Goal: Transaction & Acquisition: Purchase product/service

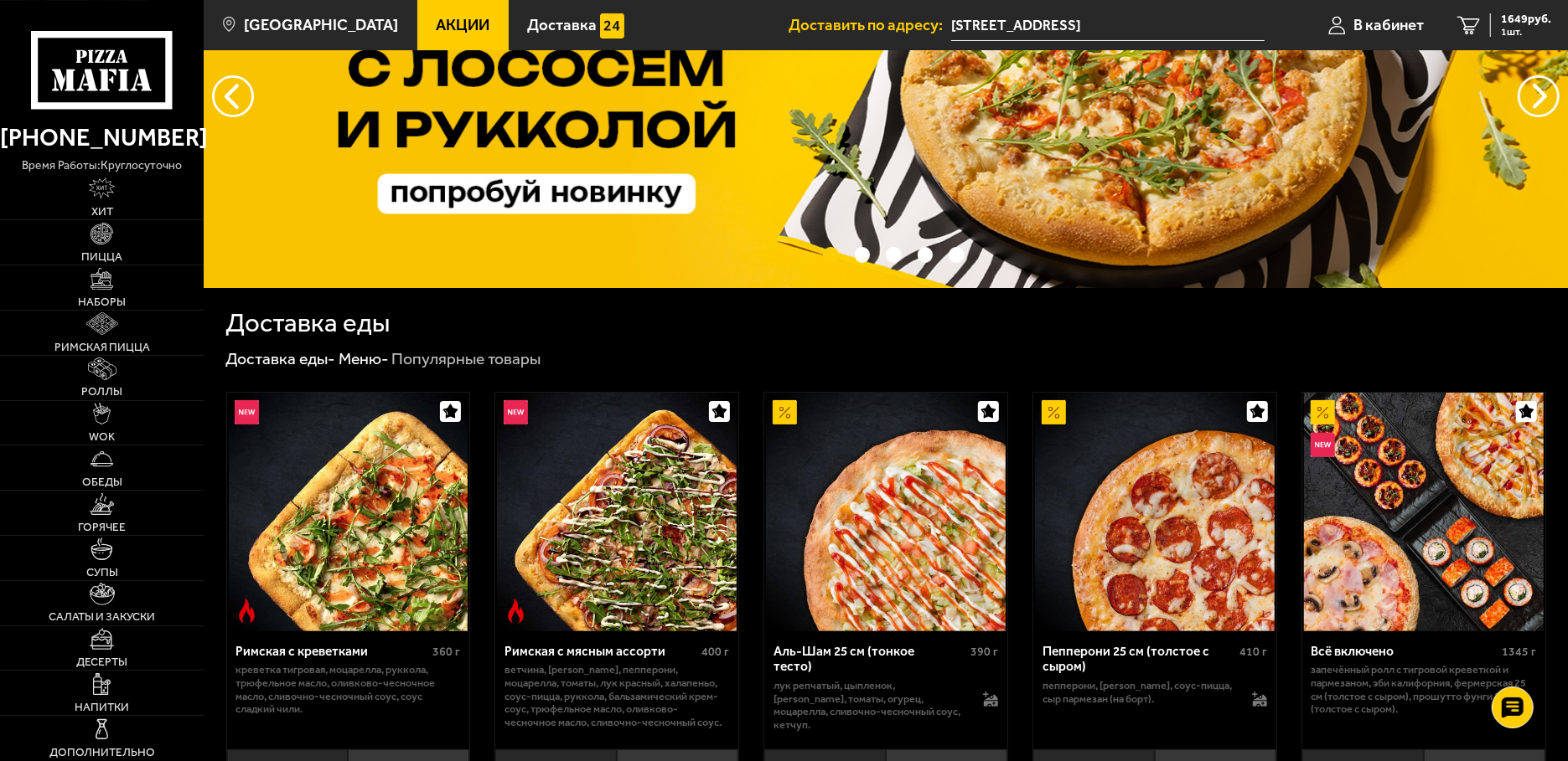
scroll to position [178, 0]
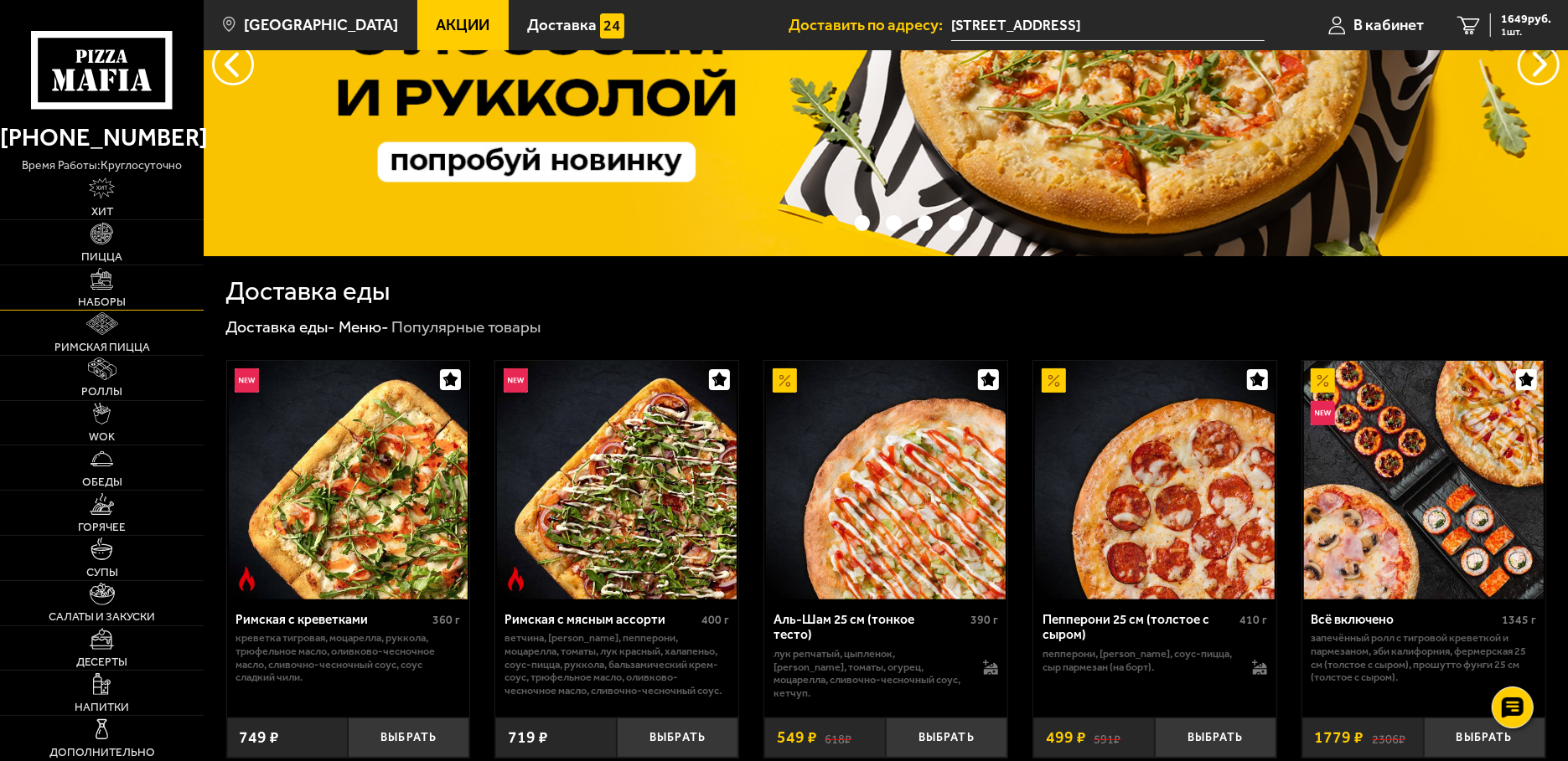
click at [110, 292] on link "Наборы" at bounding box center [102, 288] width 204 height 44
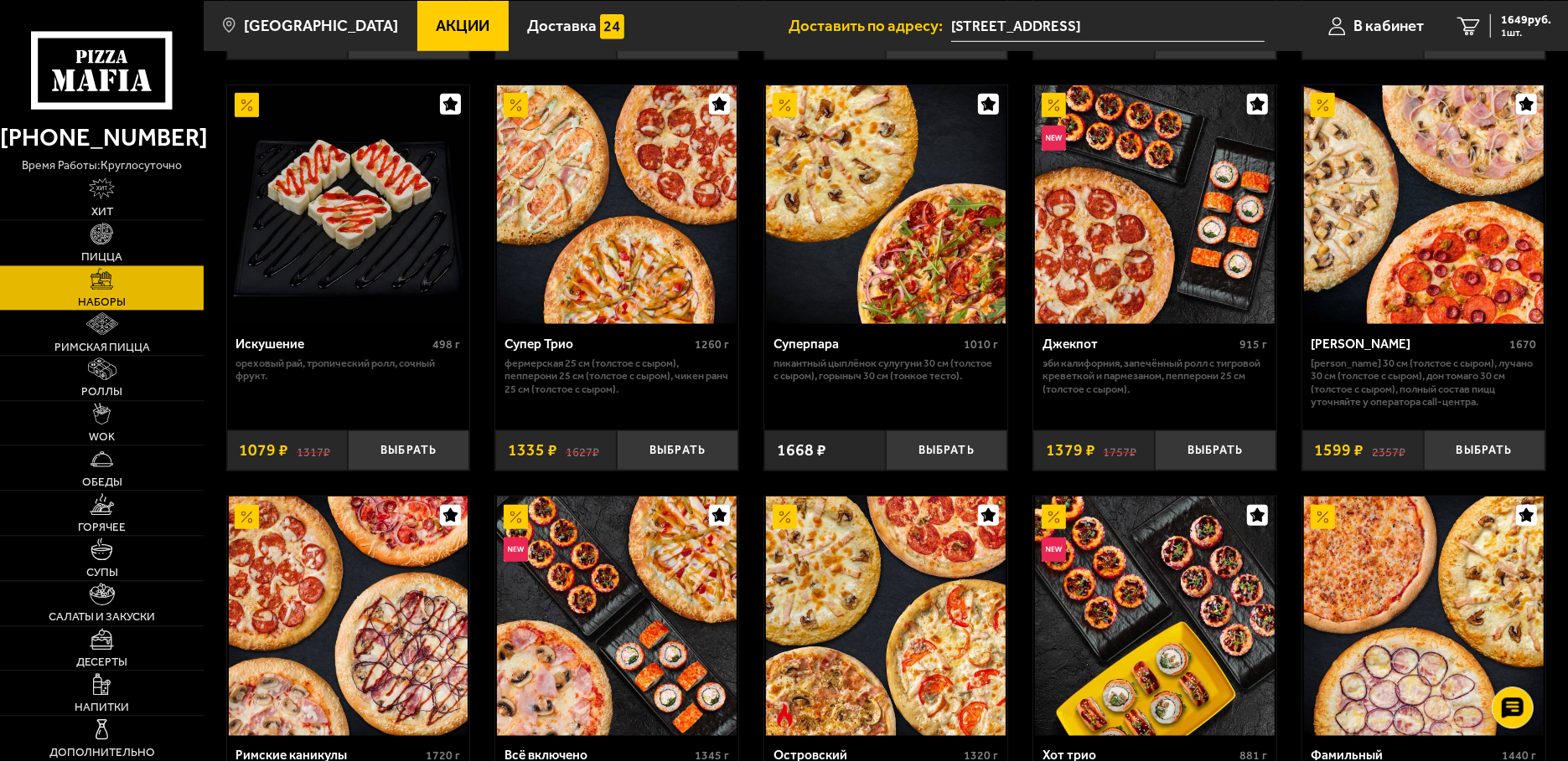
scroll to position [889, 0]
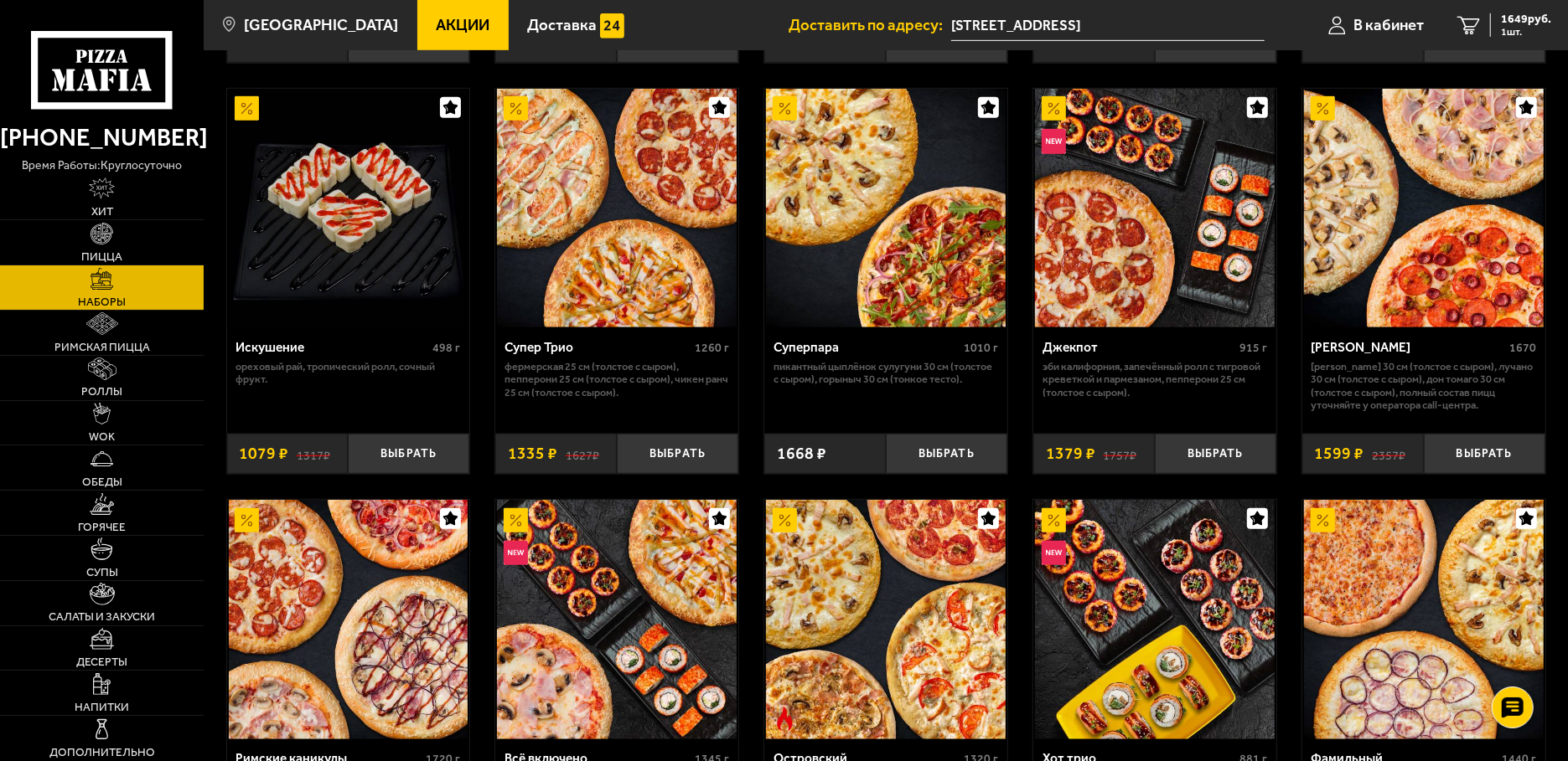
click at [641, 277] on img at bounding box center [617, 209] width 240 height 240
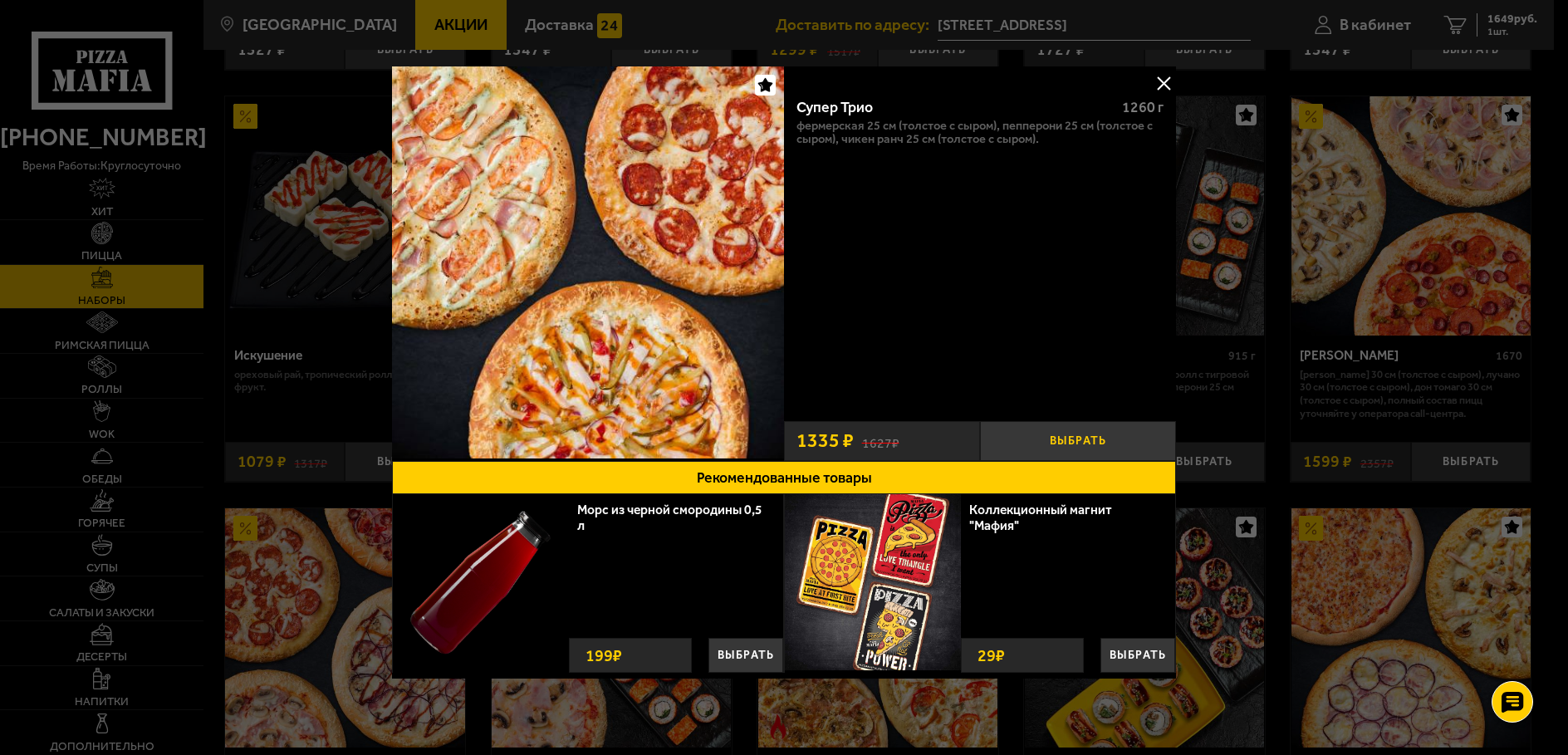
click at [1052, 438] on button "Выбрать" at bounding box center [1078, 441] width 196 height 40
click at [1151, 75] on button at bounding box center [1164, 83] width 25 height 25
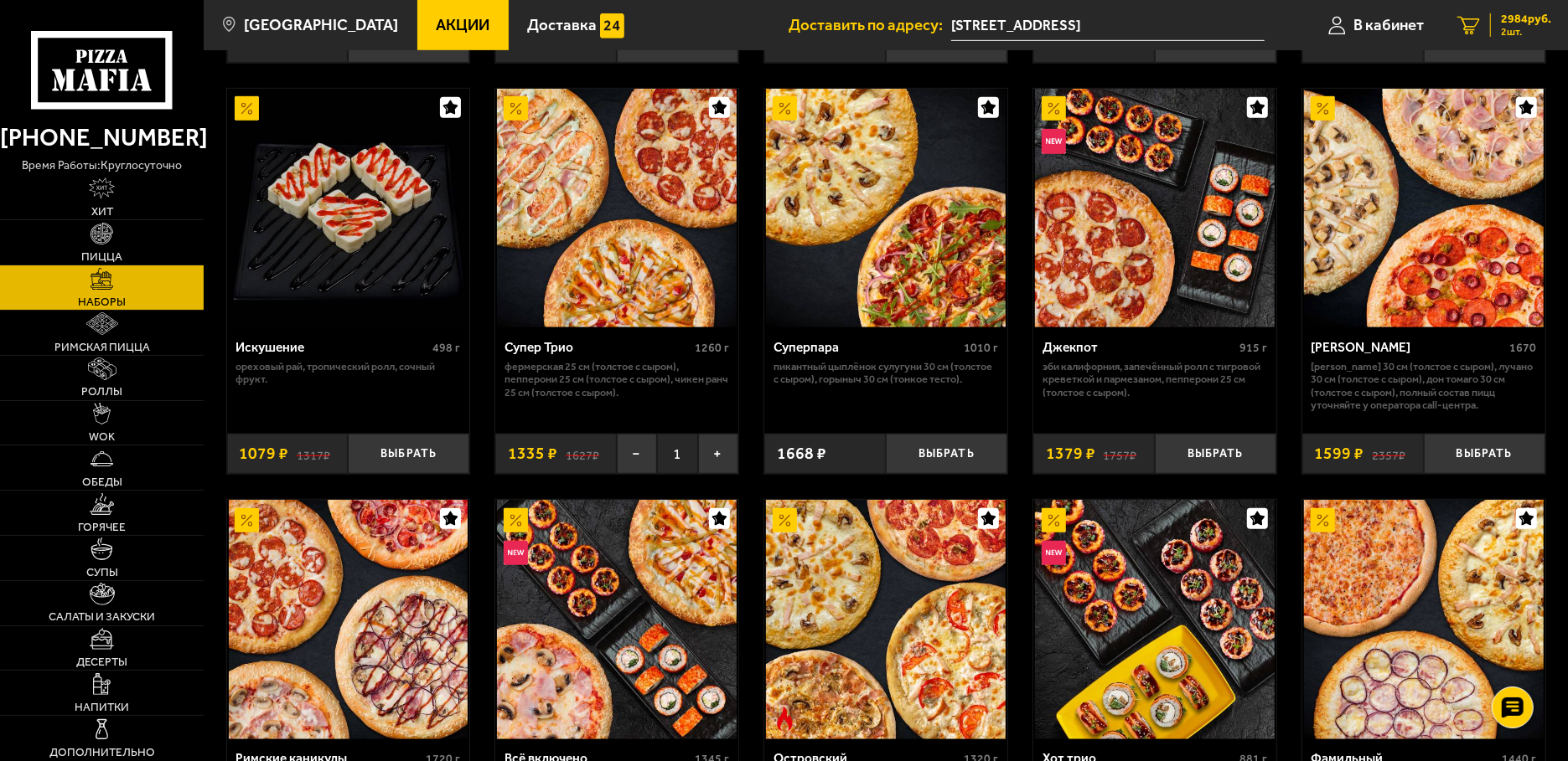
click at [1524, 25] on span "2984 руб." at bounding box center [1526, 20] width 50 height 12
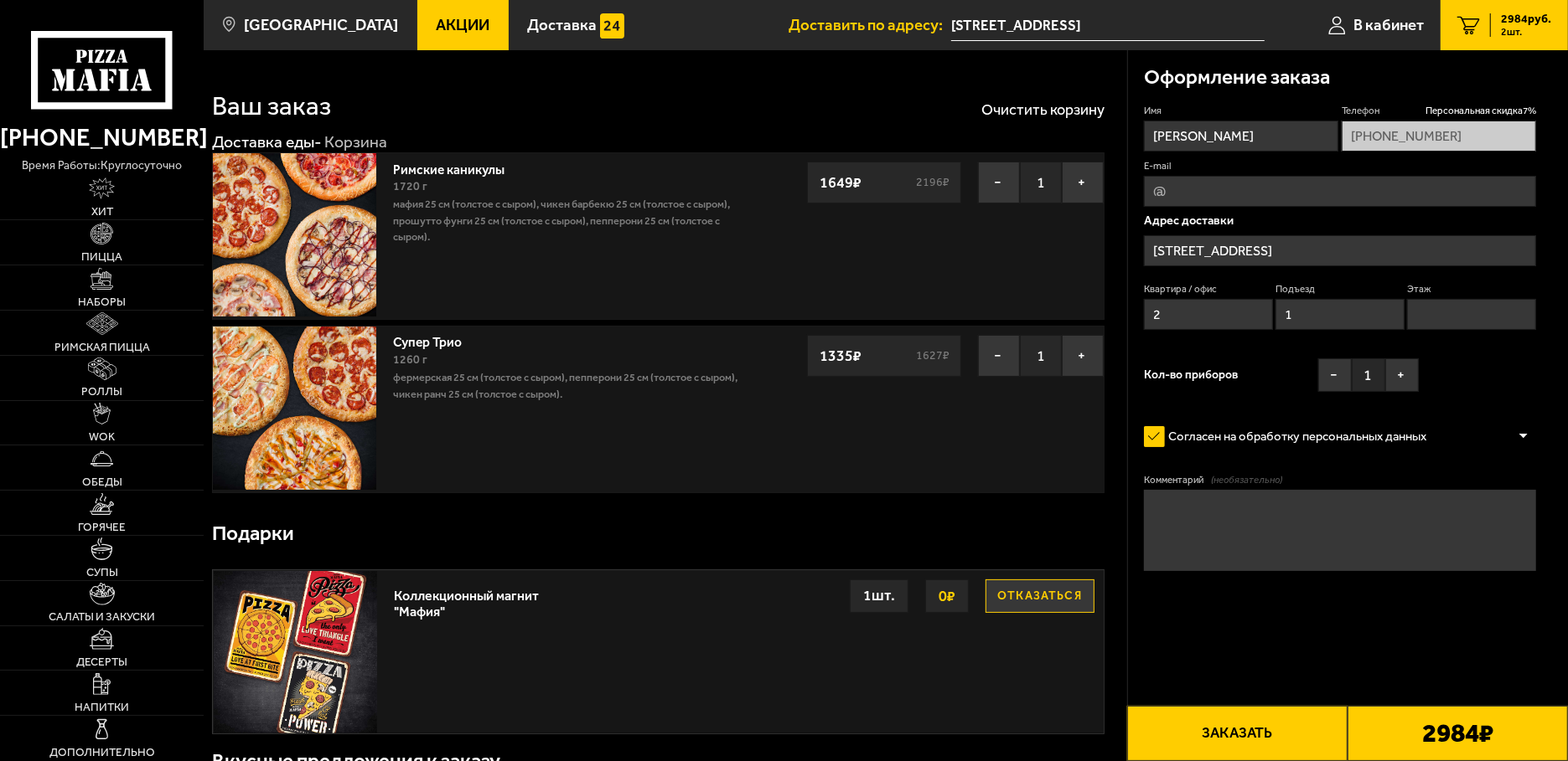
type input "улица Подвойского, 14к1"
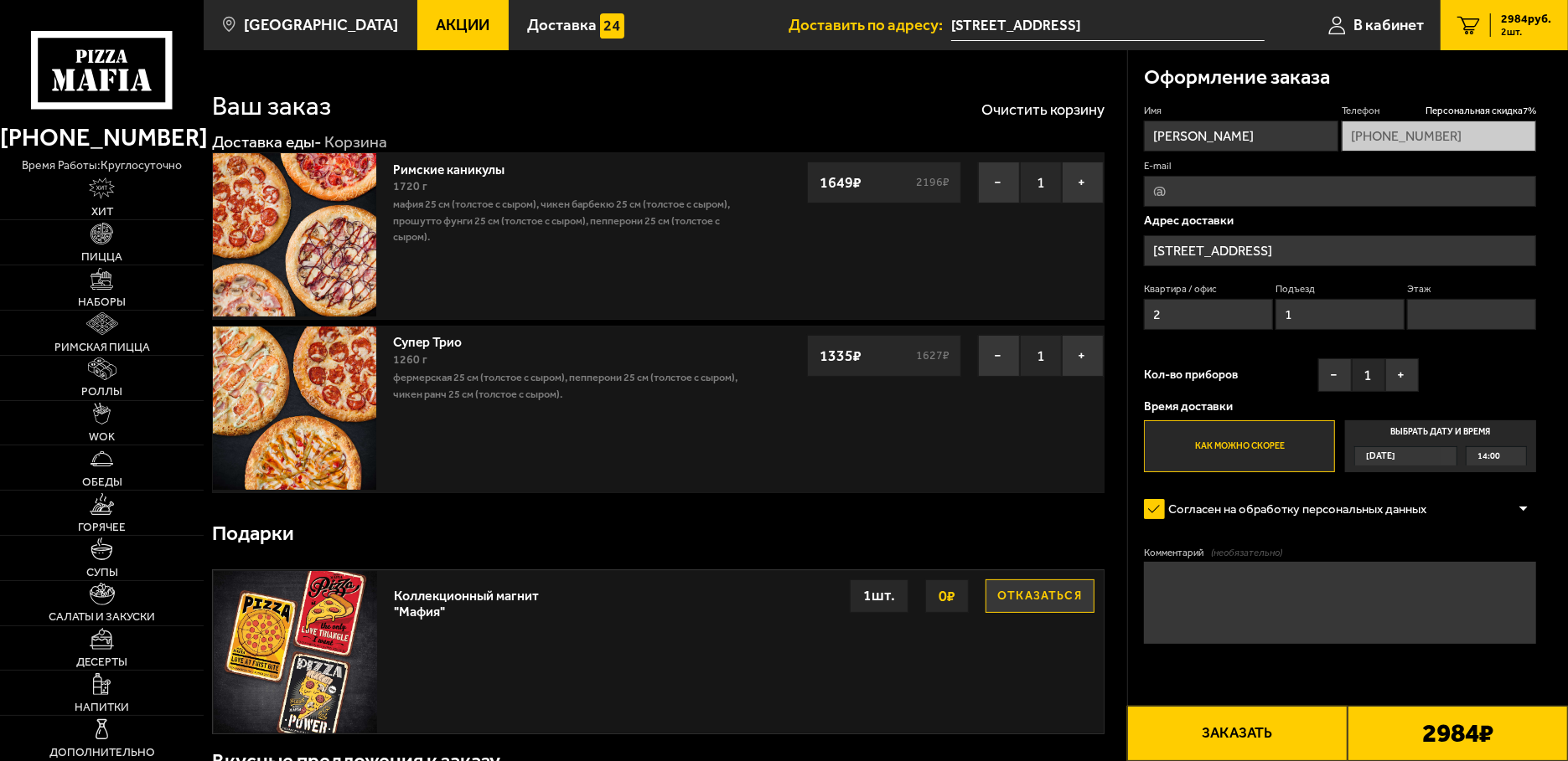
click at [311, 221] on img at bounding box center [294, 234] width 163 height 163
click at [436, 20] on span "Акции" at bounding box center [462, 25] width 54 height 16
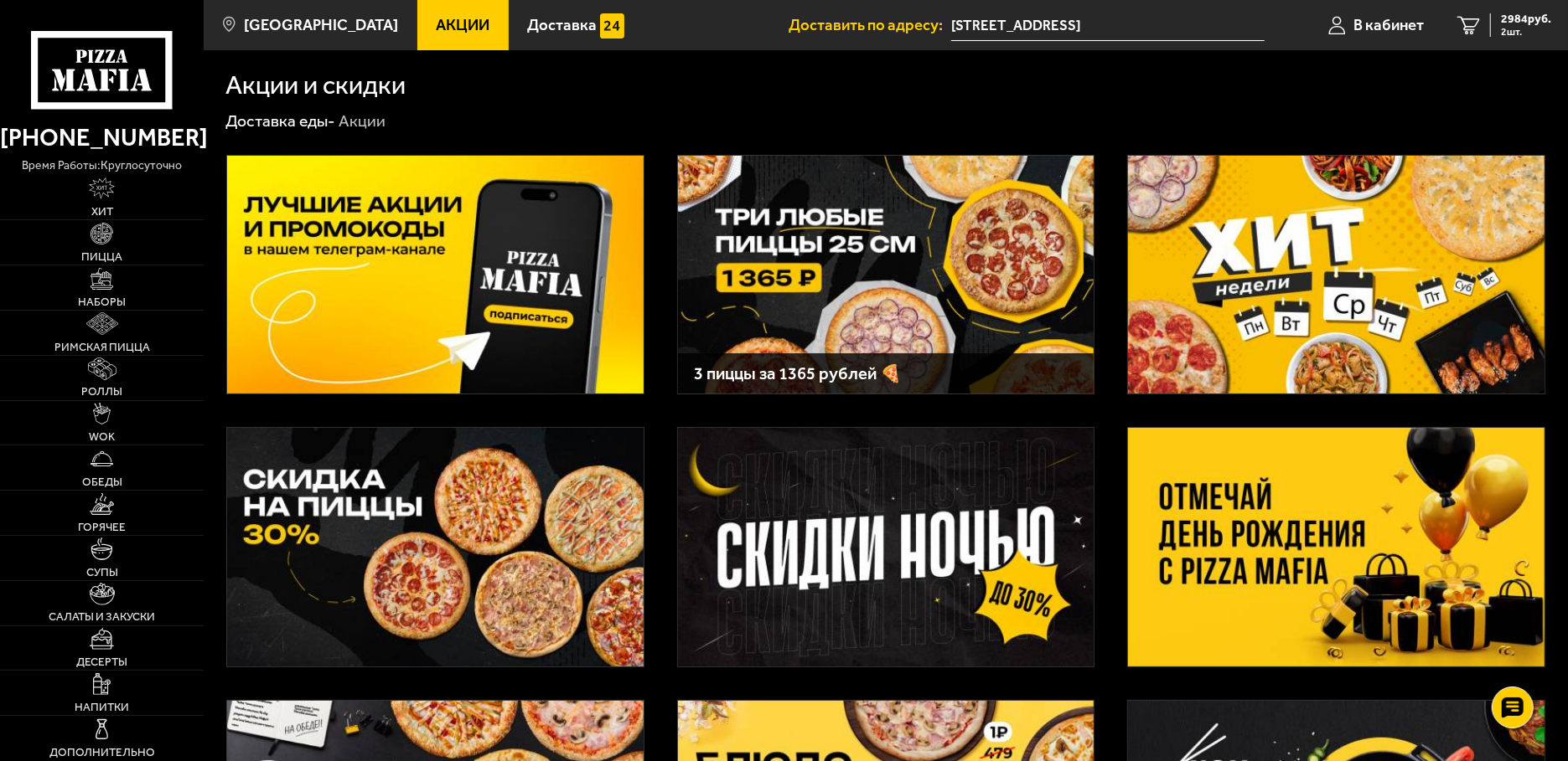
click at [83, 82] on use at bounding box center [81, 82] width 8 height 18
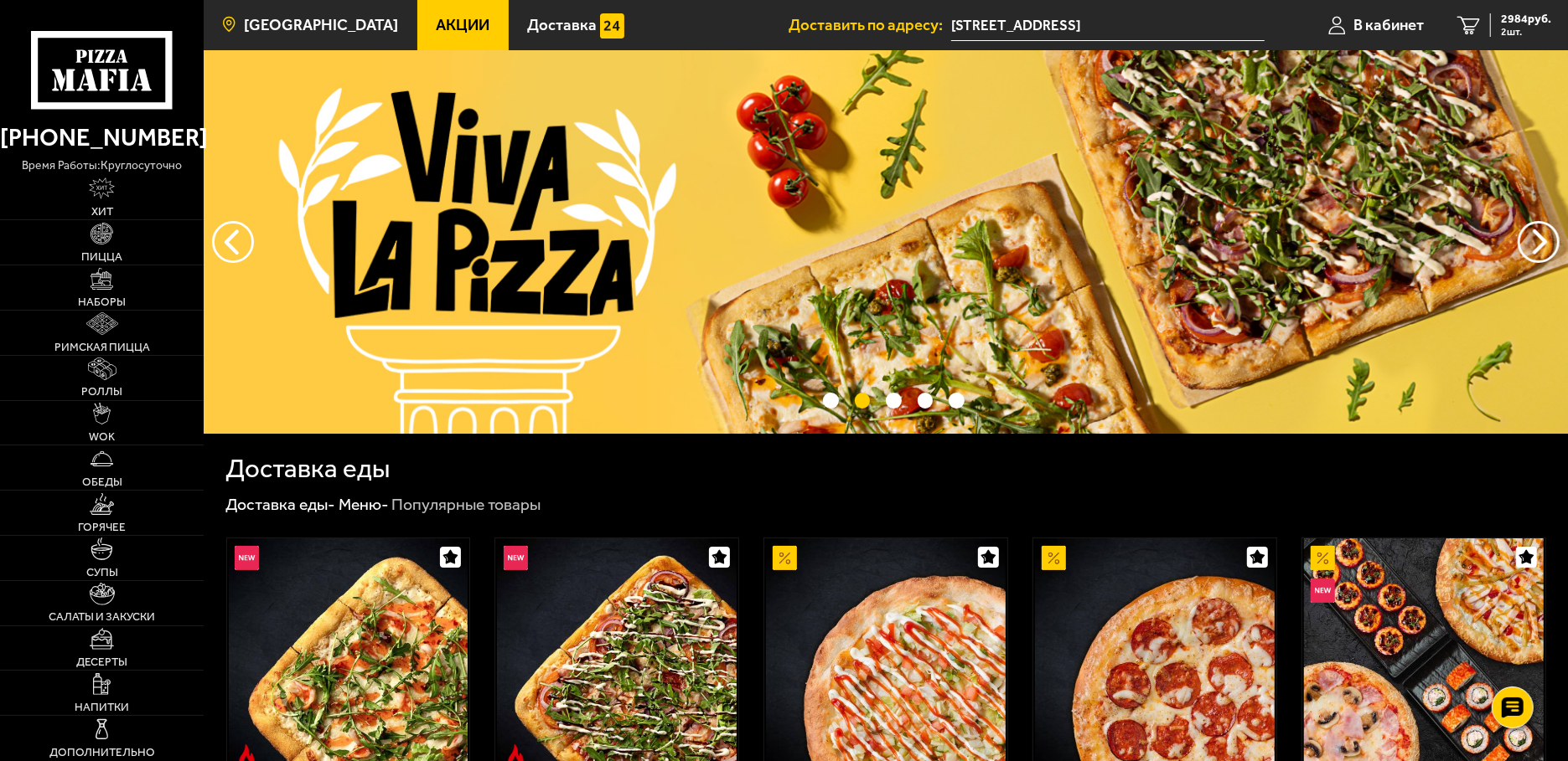
click at [244, 32] on span "[GEOGRAPHIC_DATA]" at bounding box center [320, 25] width 154 height 16
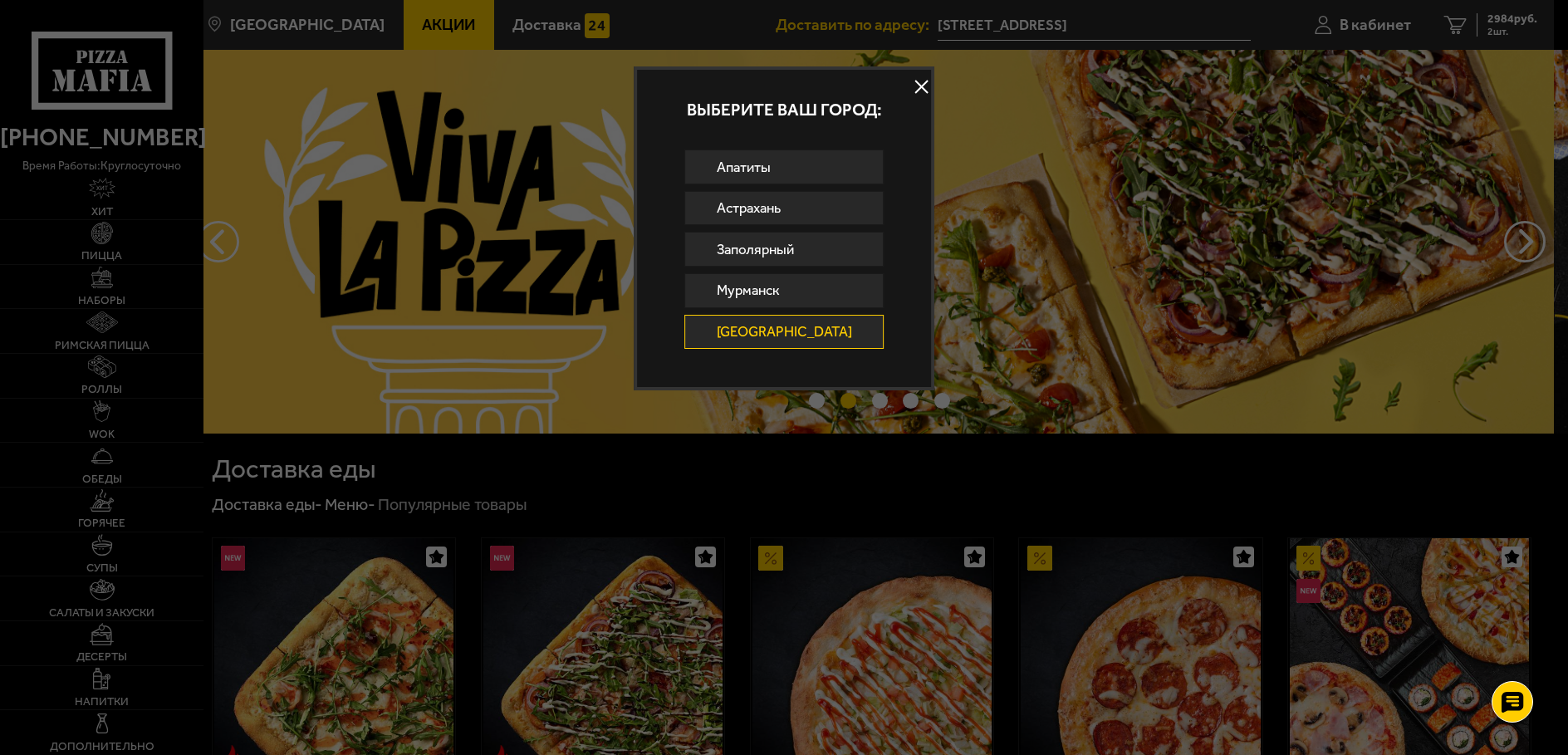
click at [794, 331] on link "[GEOGRAPHIC_DATA]" at bounding box center [784, 332] width 200 height 35
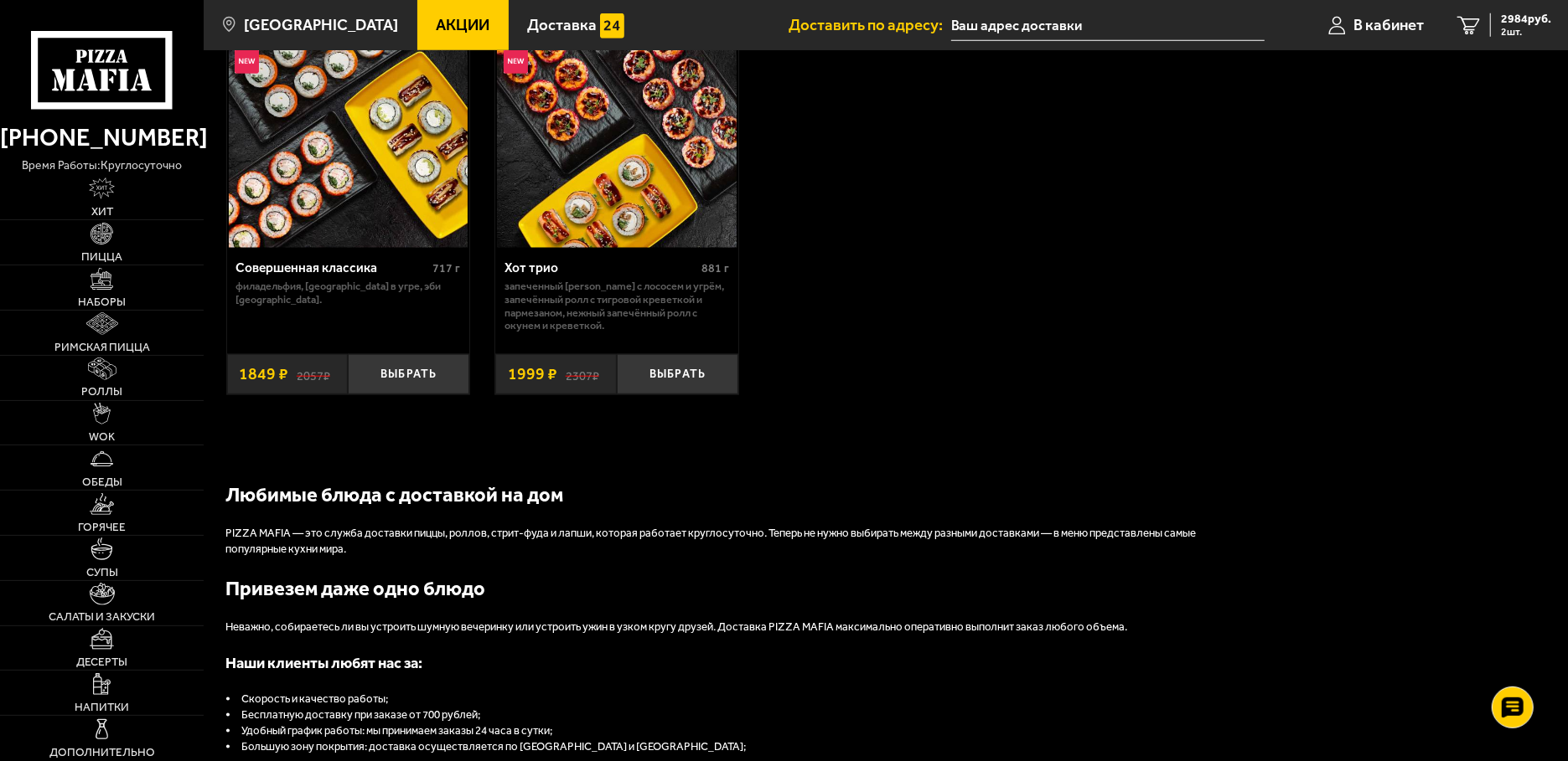
scroll to position [1423, 0]
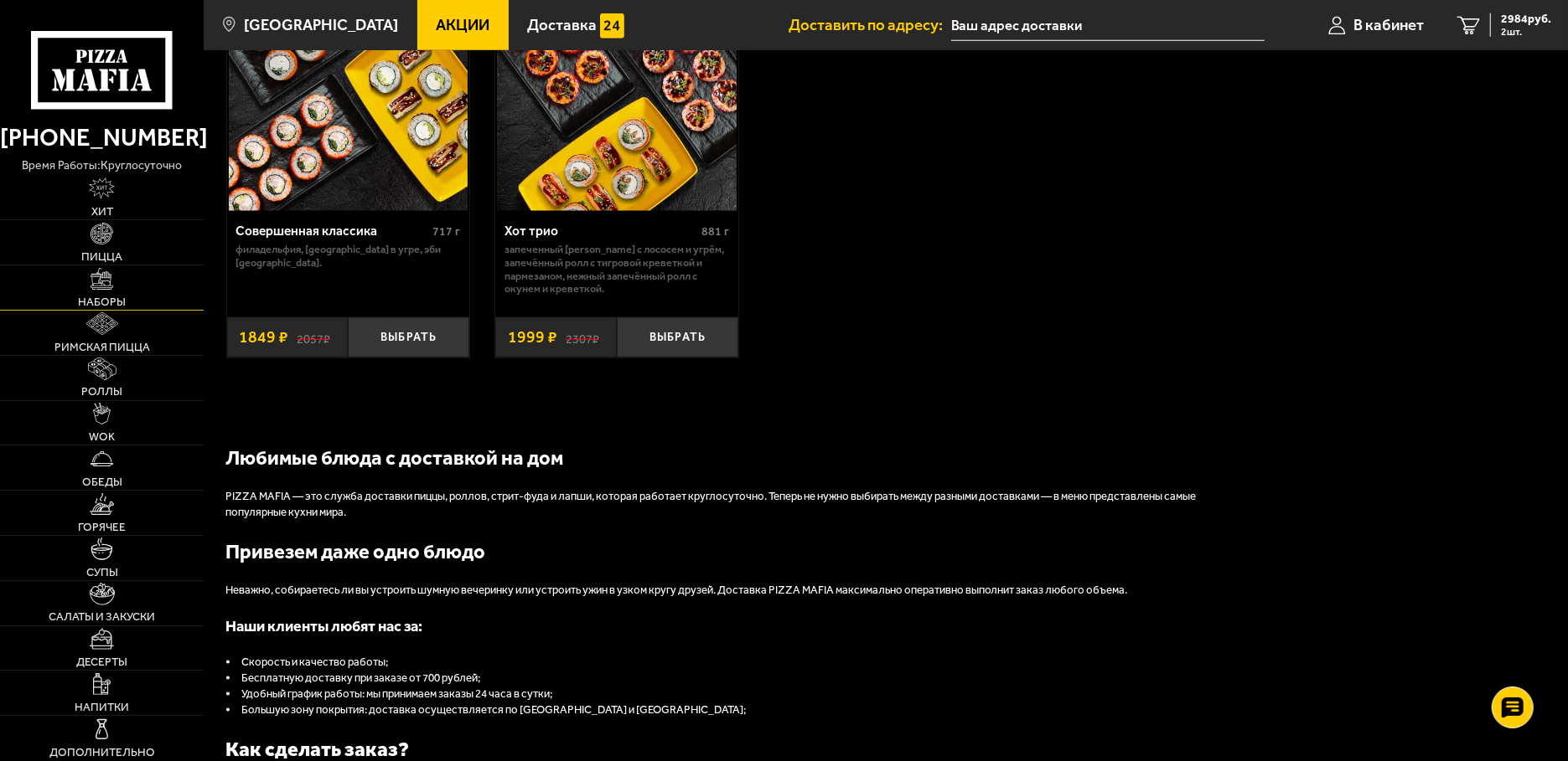
click at [110, 279] on img at bounding box center [101, 279] width 22 height 22
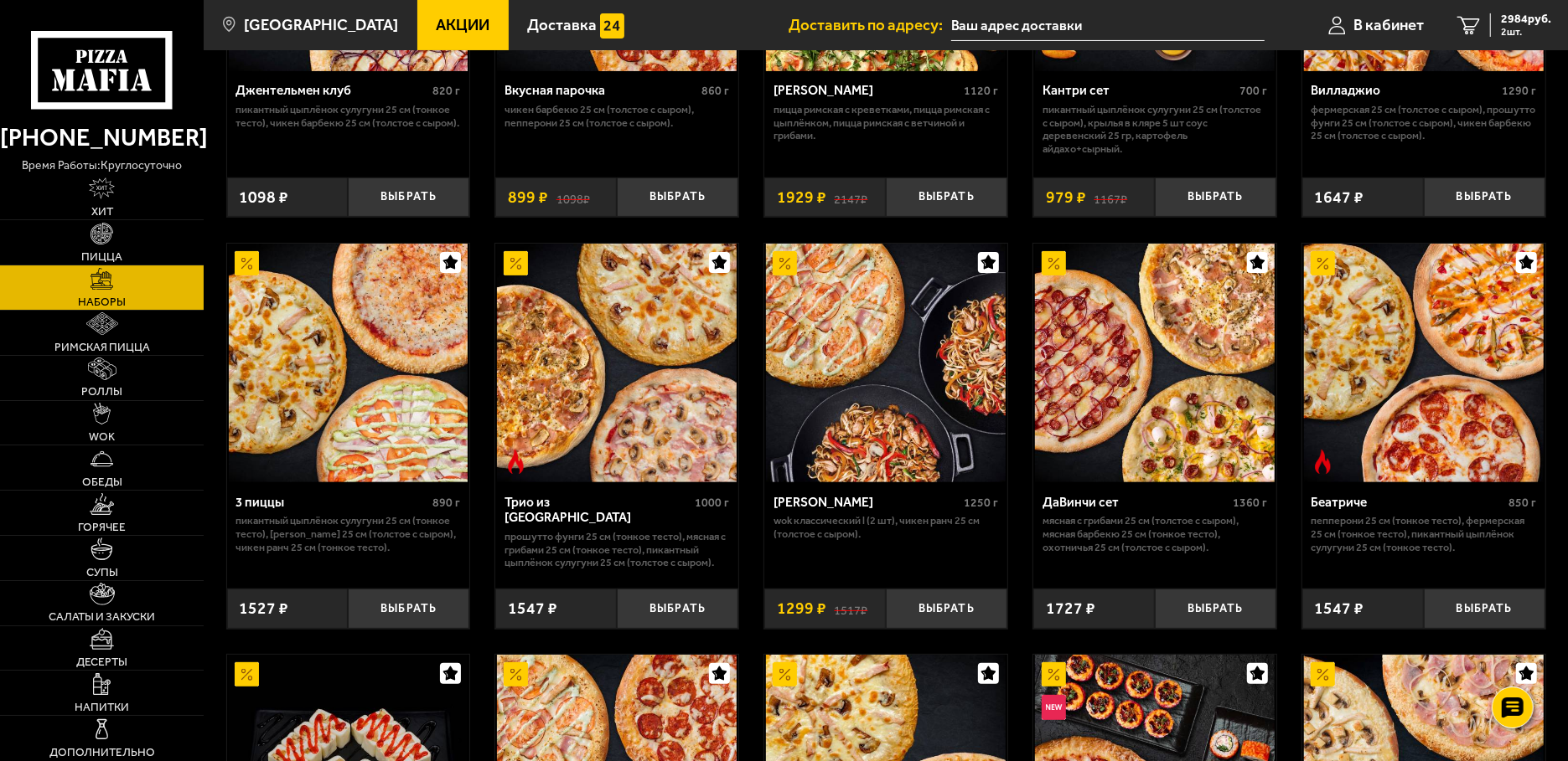
scroll to position [445, 0]
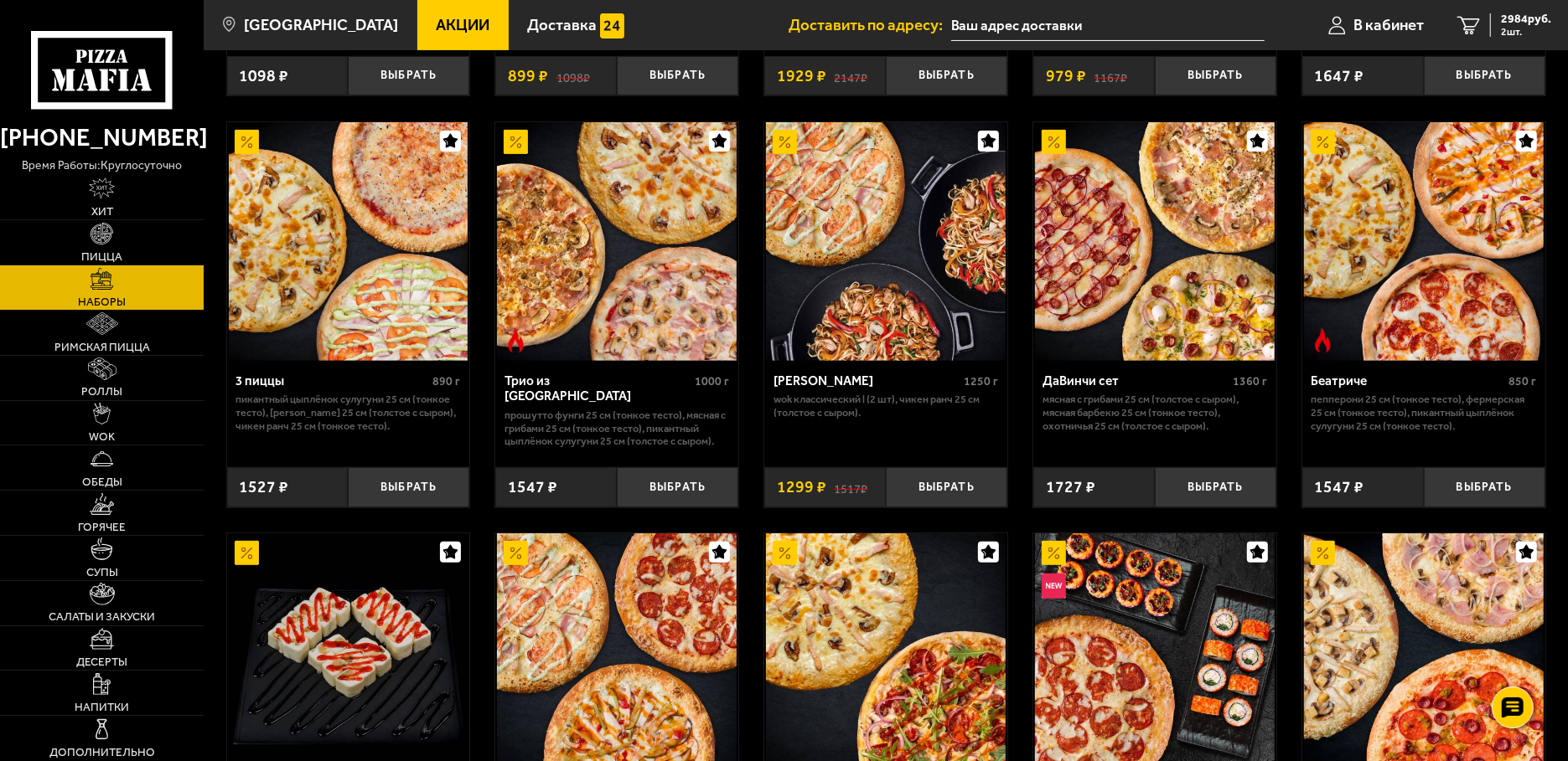
click at [562, 279] on img at bounding box center [617, 242] width 240 height 240
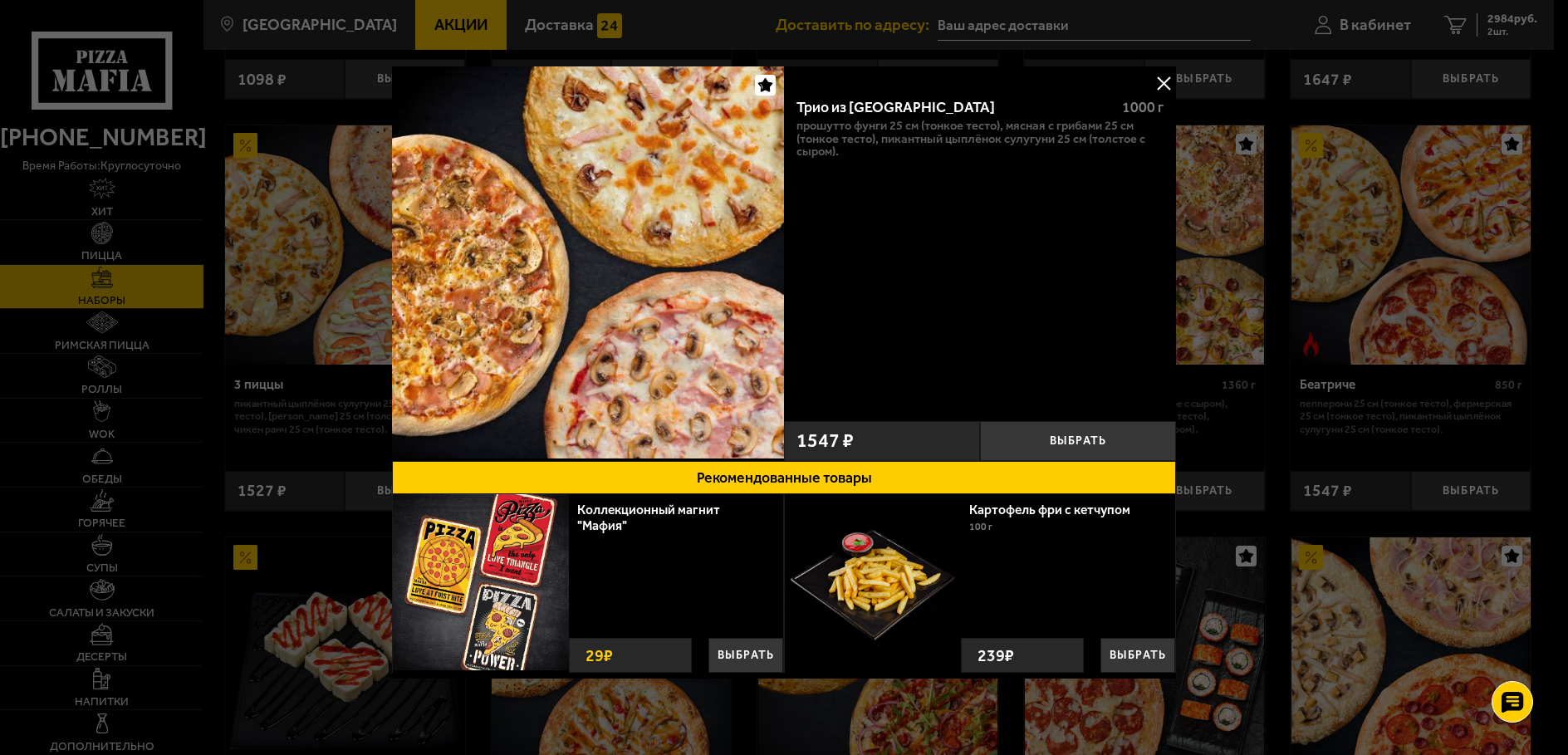
click at [1151, 83] on button at bounding box center [1164, 83] width 25 height 25
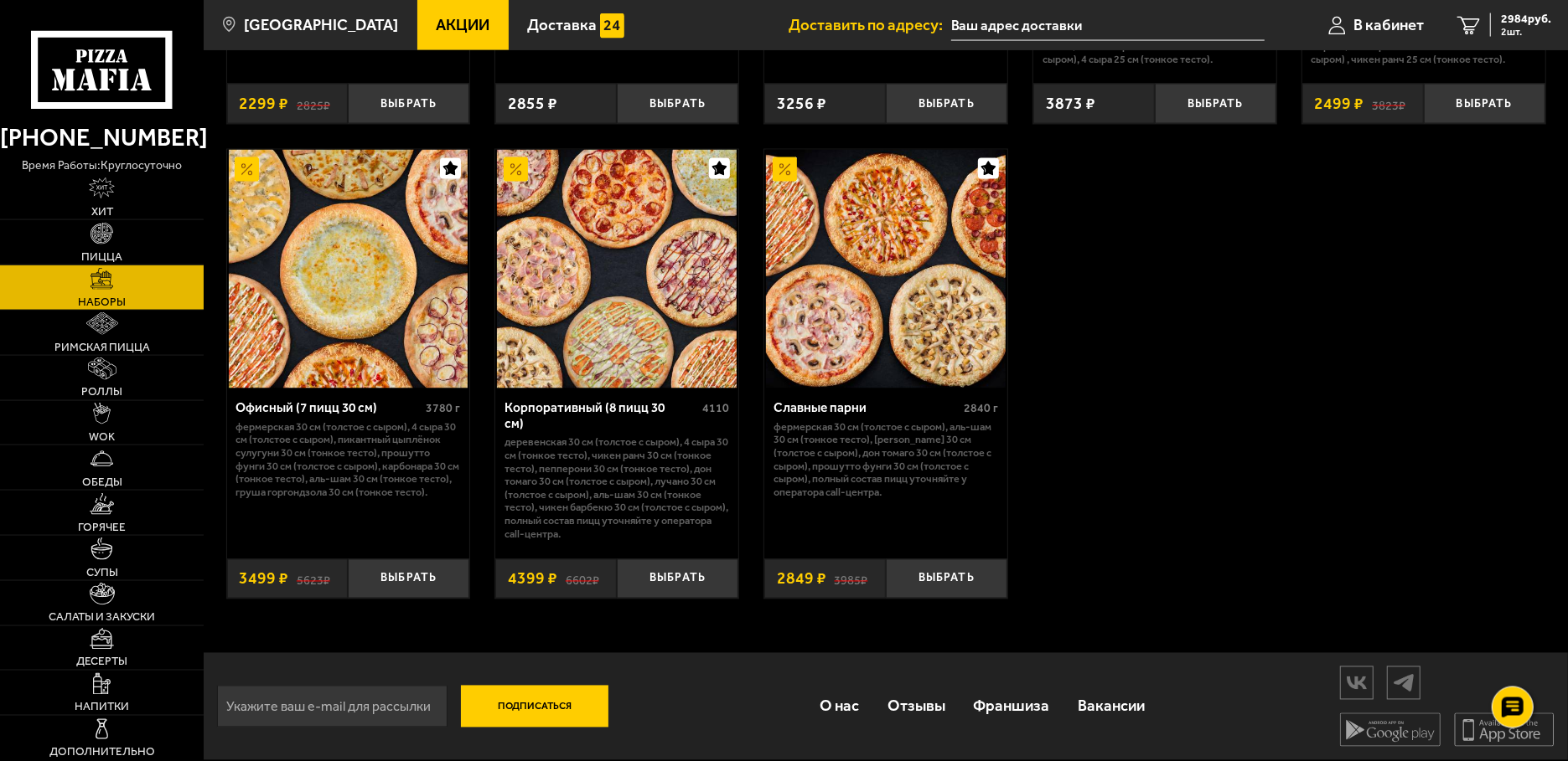
scroll to position [2555, 0]
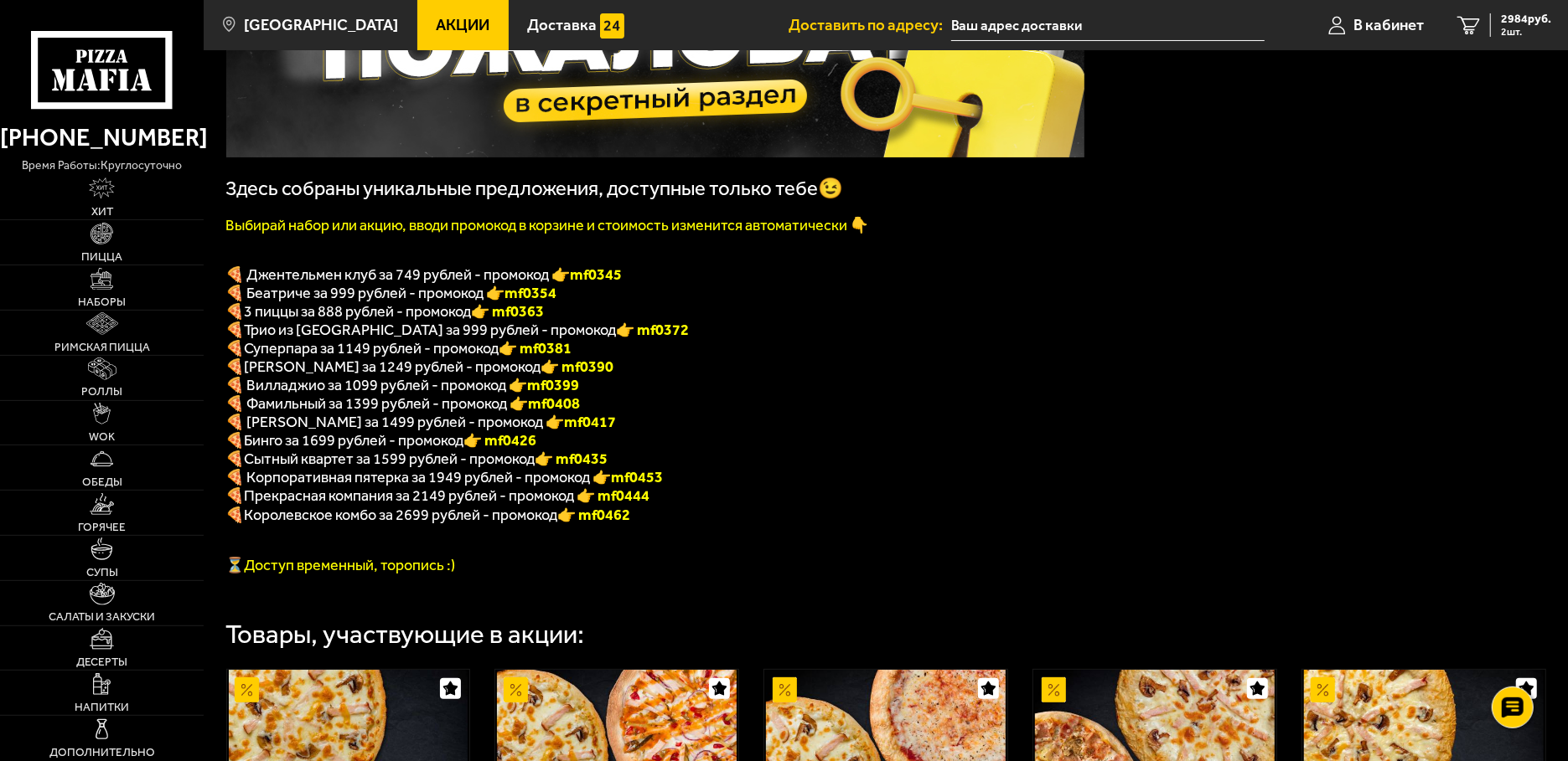
scroll to position [267, 0]
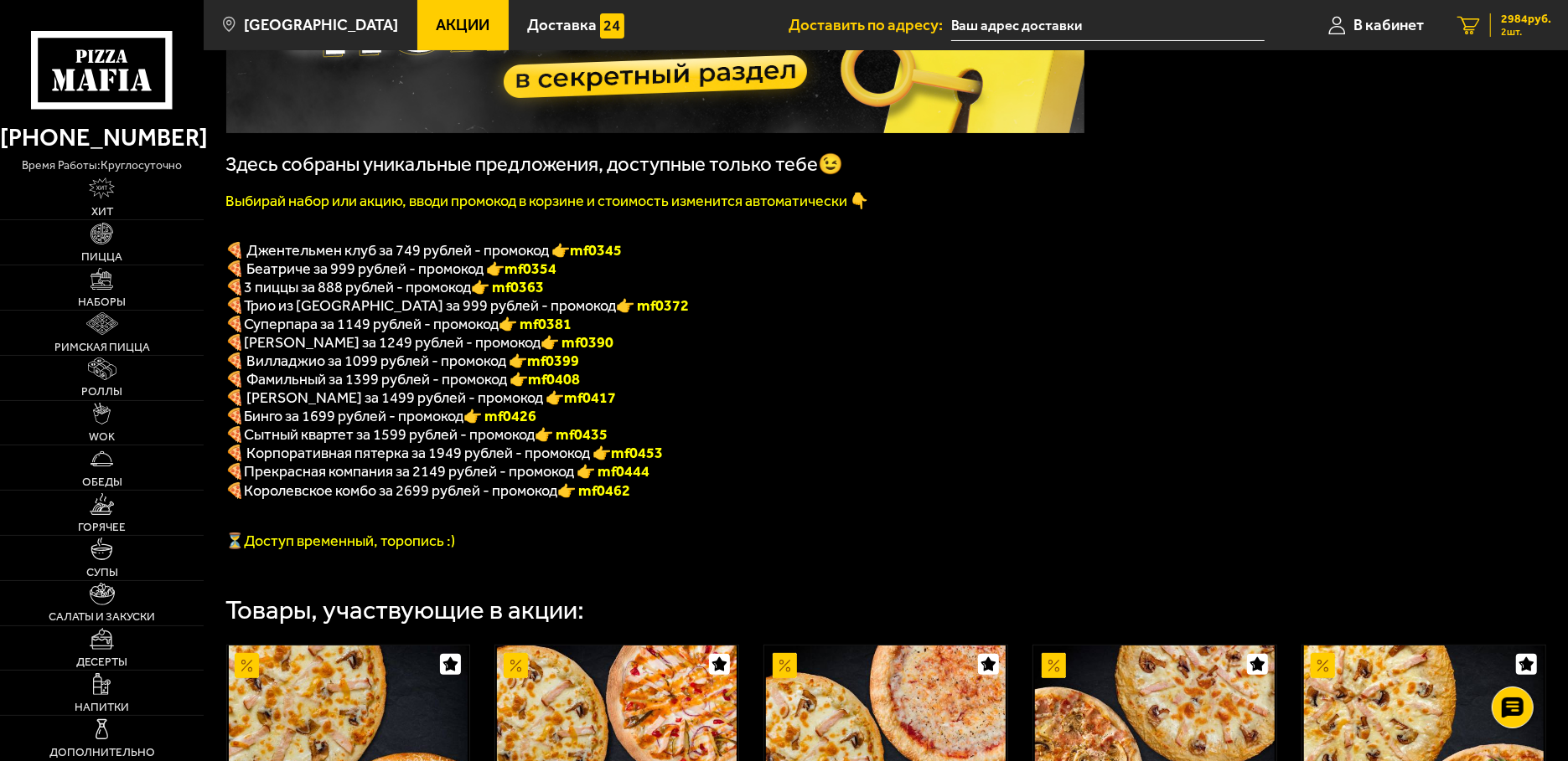
click at [1526, 33] on span "2 шт." at bounding box center [1526, 32] width 50 height 10
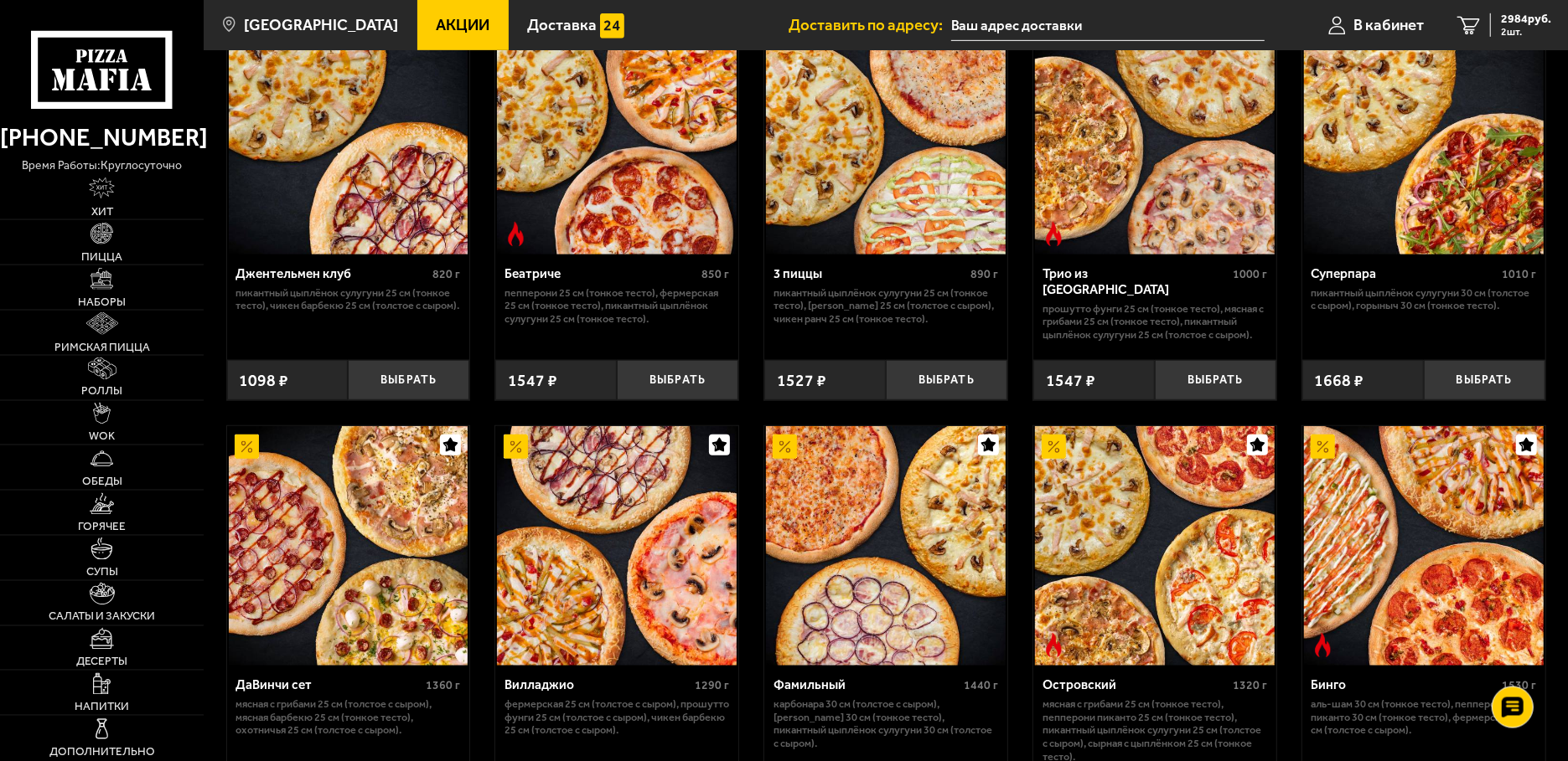
scroll to position [1068, 0]
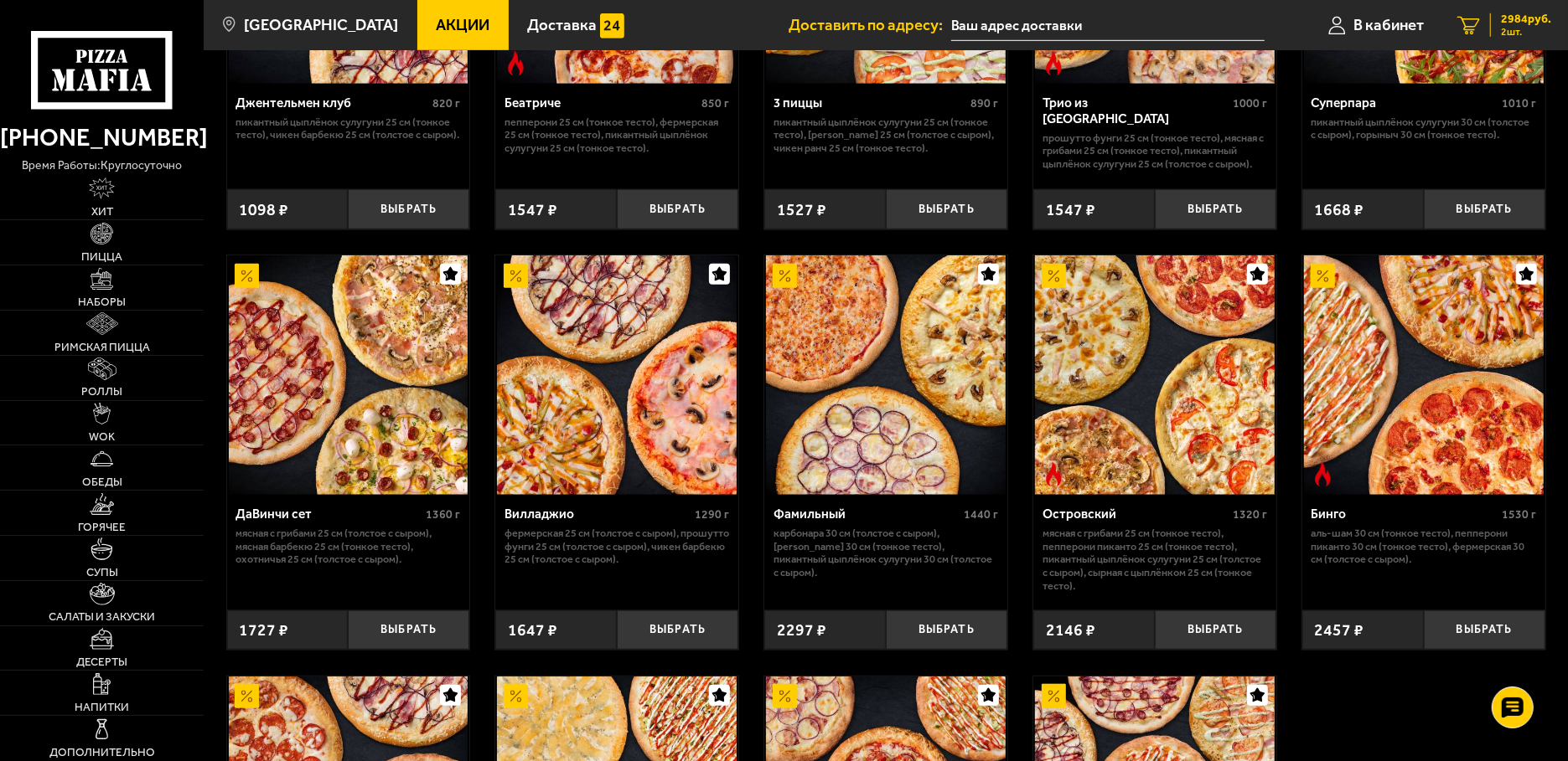
click at [1516, 28] on span "2 шт." at bounding box center [1526, 32] width 50 height 10
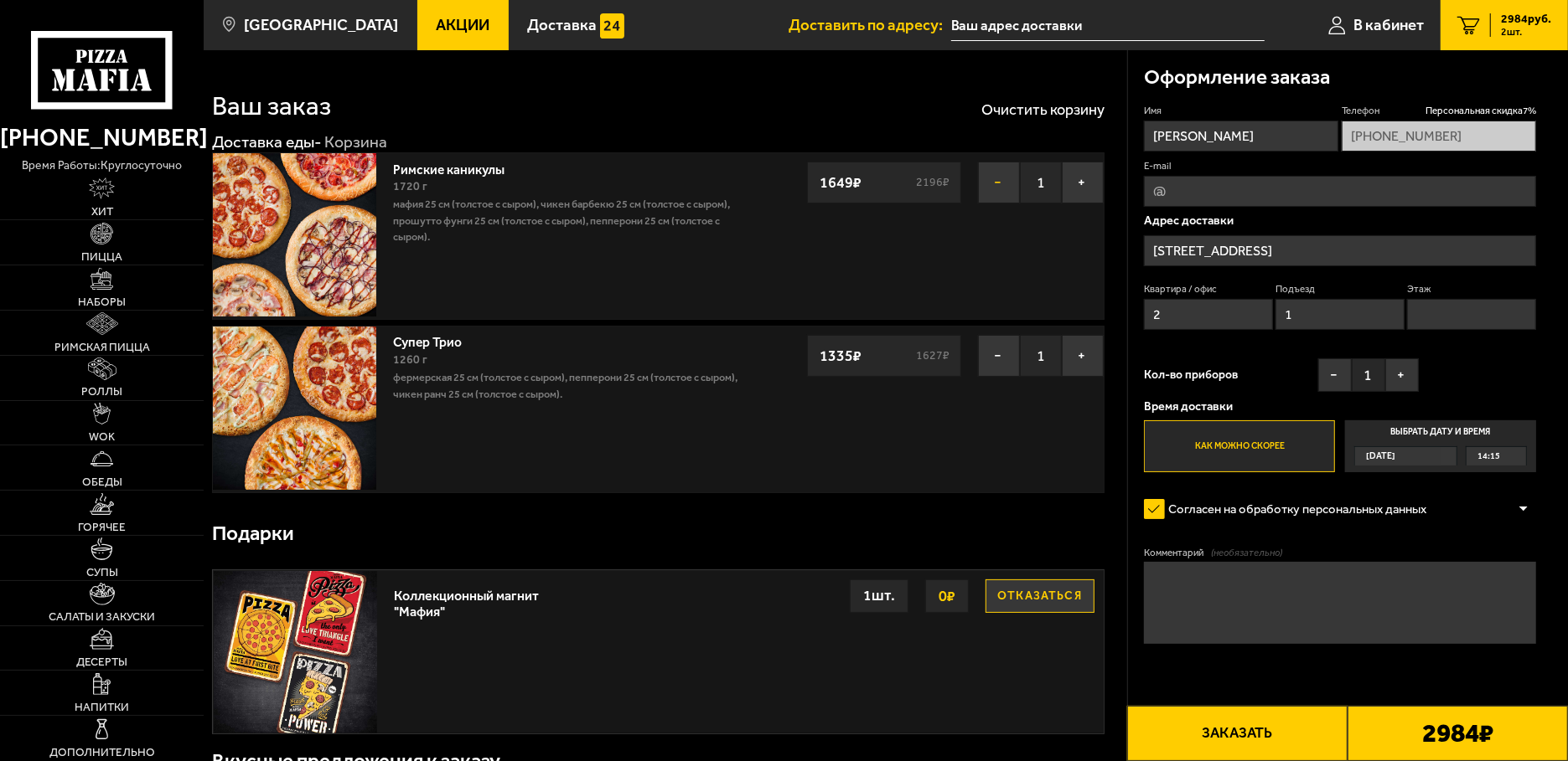
click at [994, 183] on button "−" at bounding box center [999, 182] width 42 height 42
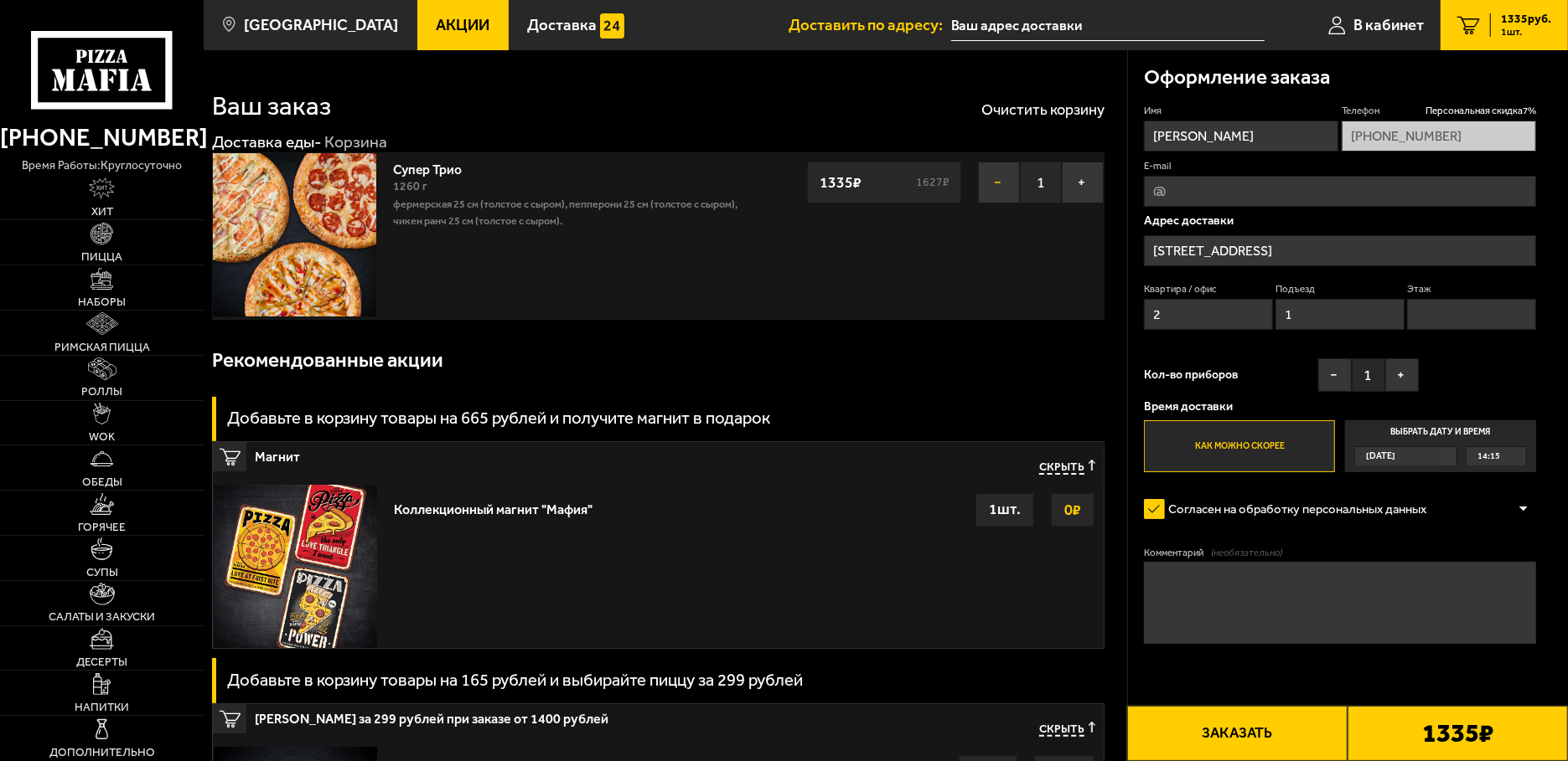
click at [992, 172] on button "−" at bounding box center [999, 182] width 42 height 42
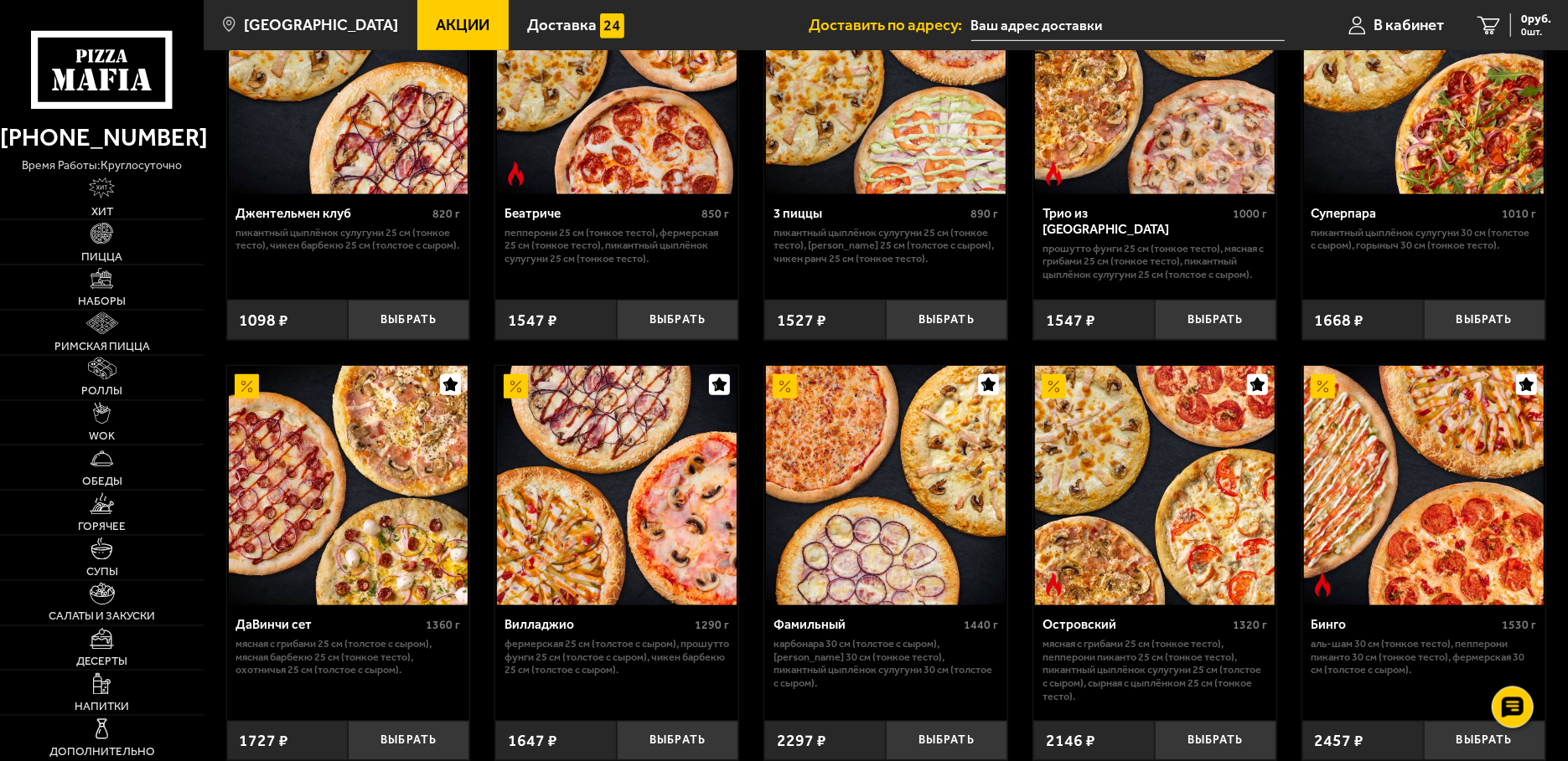
scroll to position [977, 0]
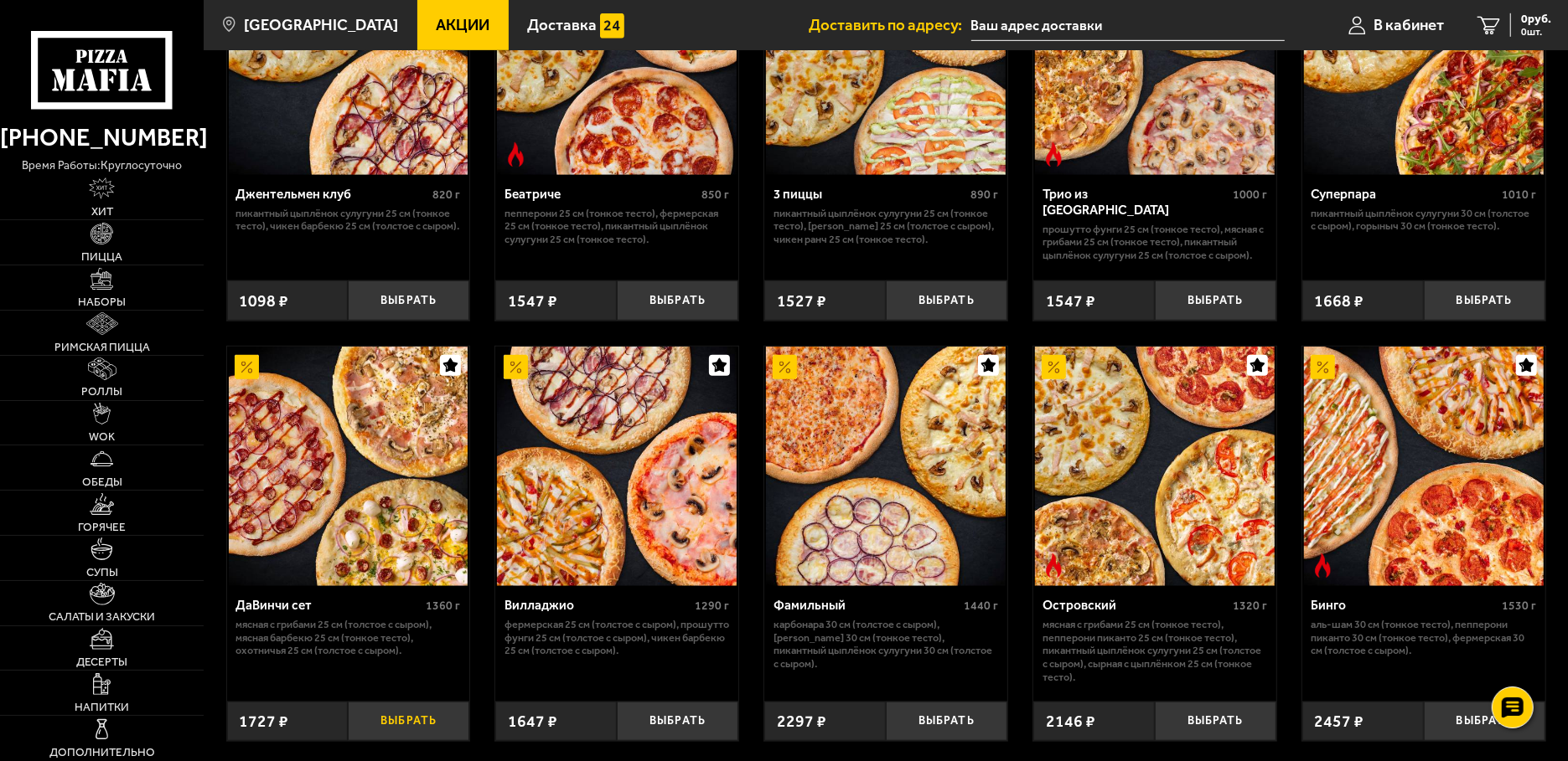
click at [396, 742] on button "Выбрать" at bounding box center [408, 721] width 122 height 40
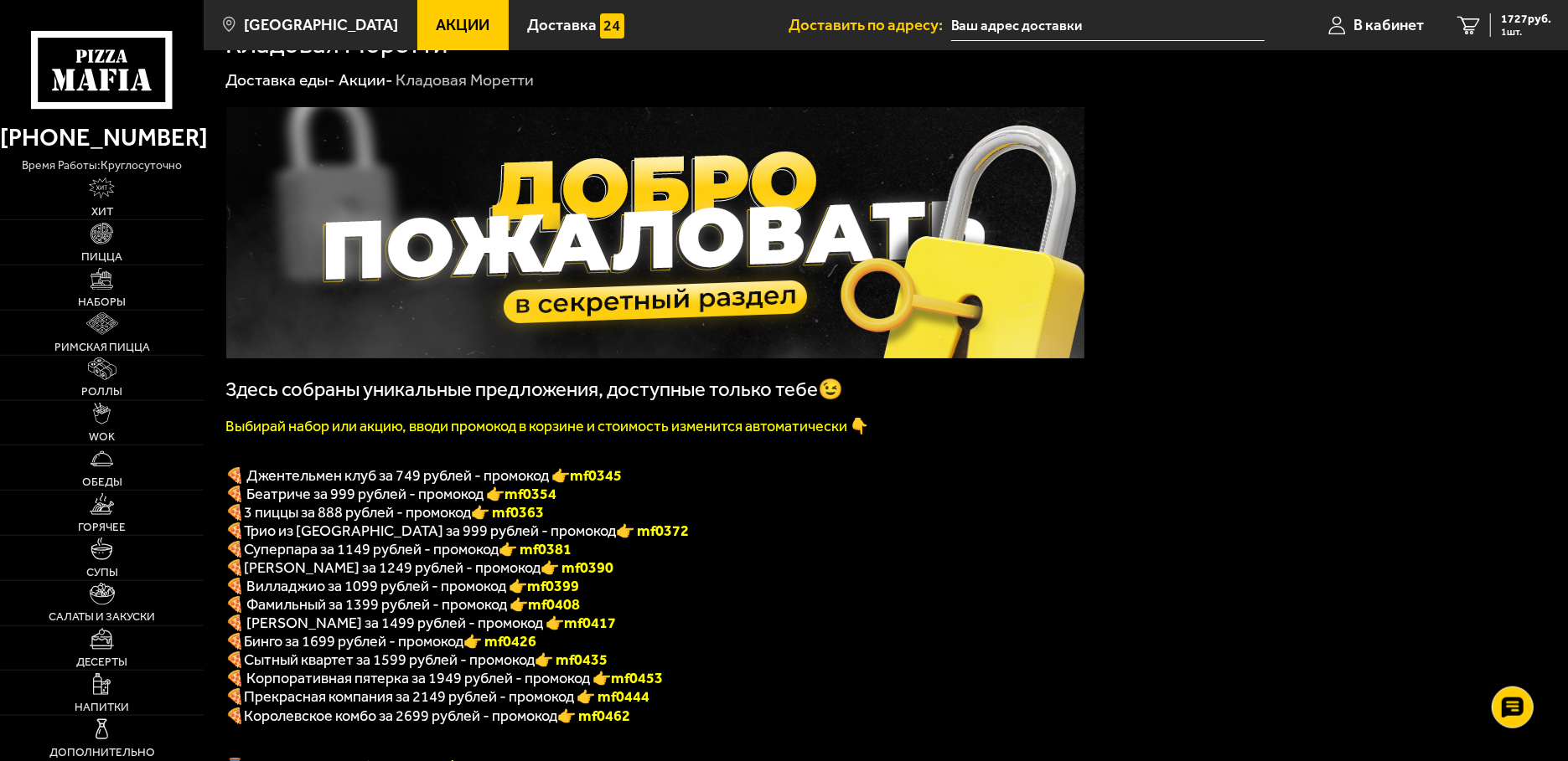
scroll to position [0, 0]
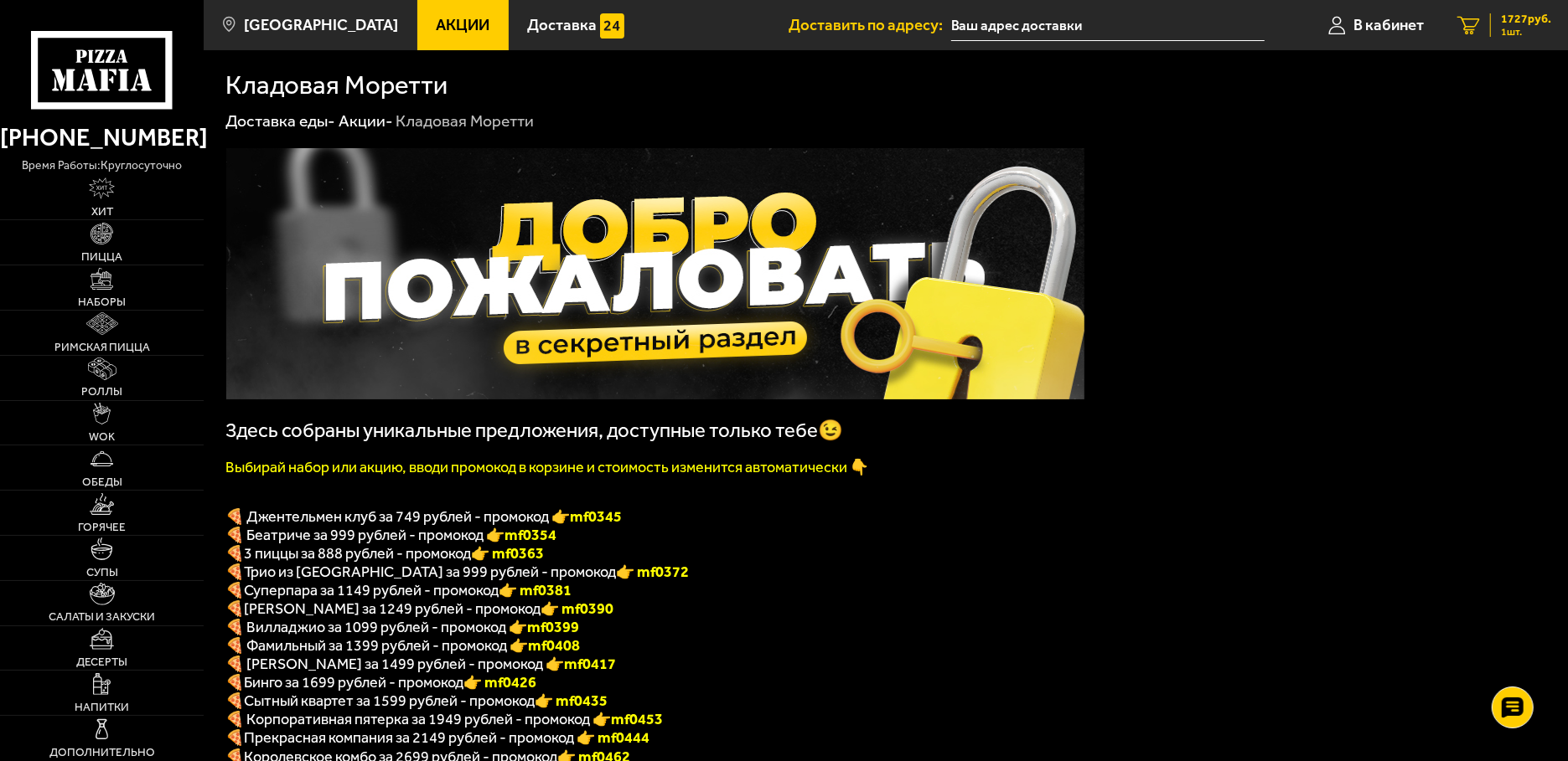
click at [1517, 37] on span "1 шт." at bounding box center [1526, 32] width 50 height 10
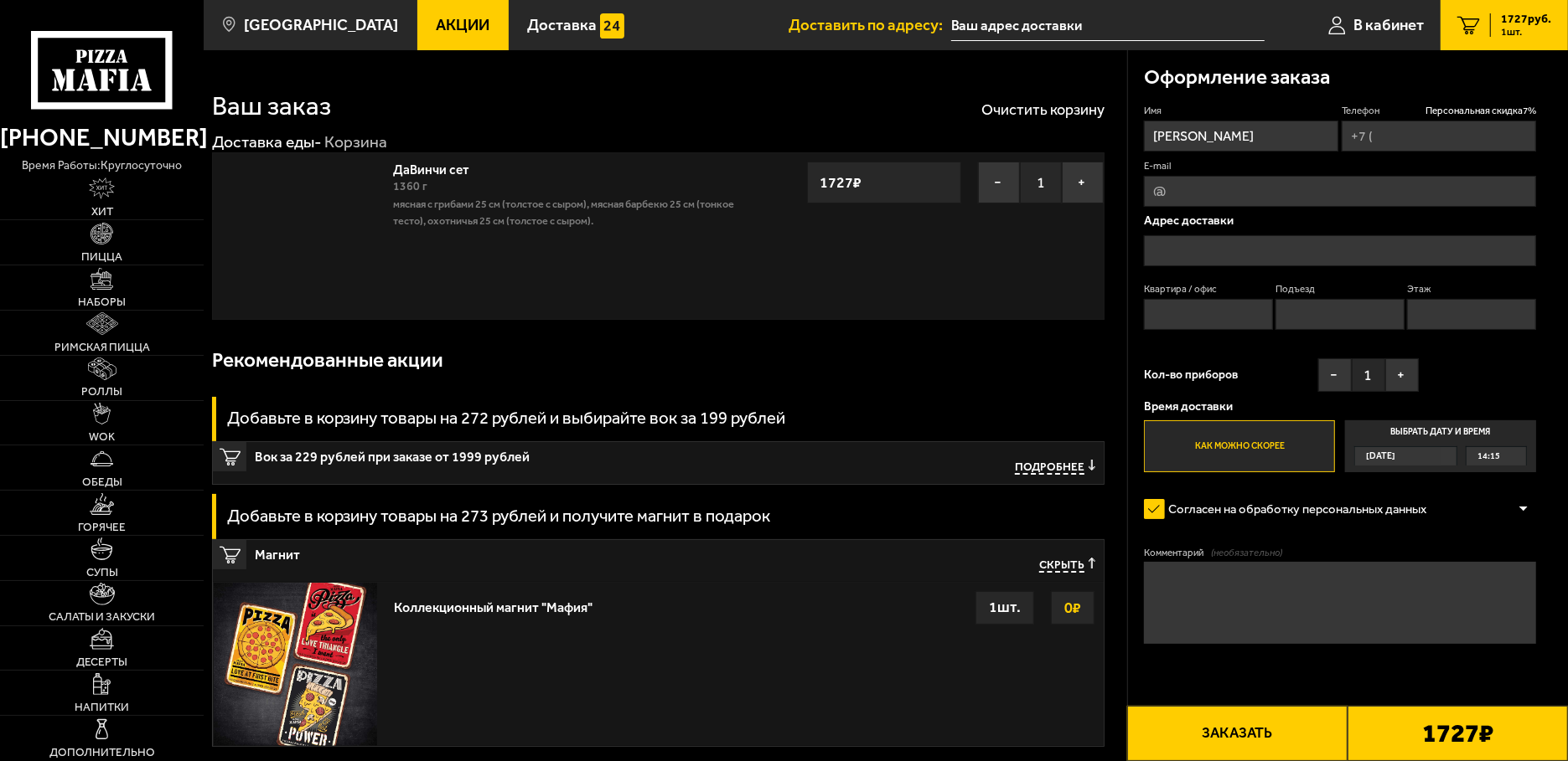
type input "+7 (921) 759-24-60"
type input "[STREET_ADDRESS]"
type input "2"
type input "1"
type input "улица Подвойского, 14к1"
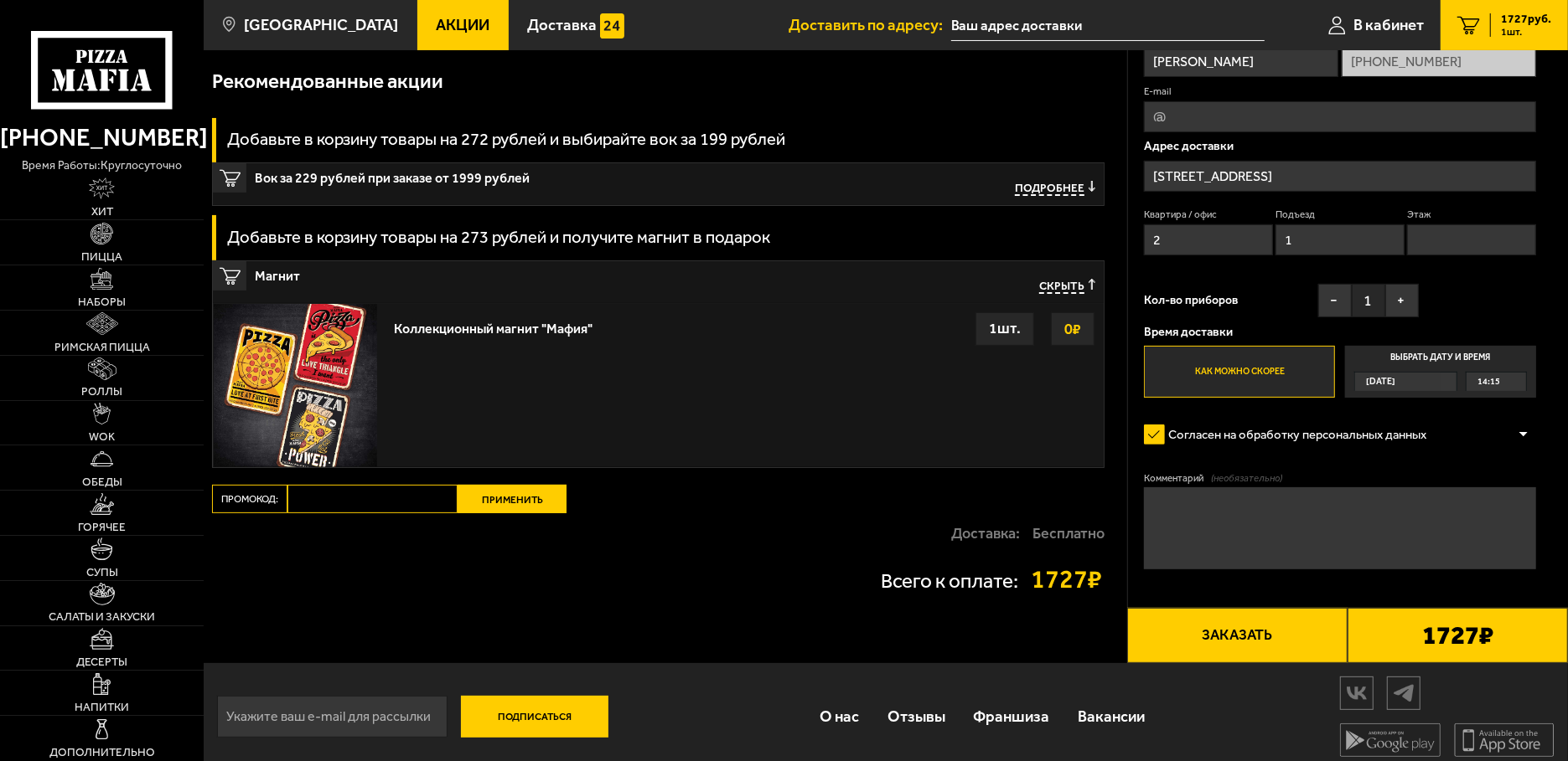
scroll to position [294, 0]
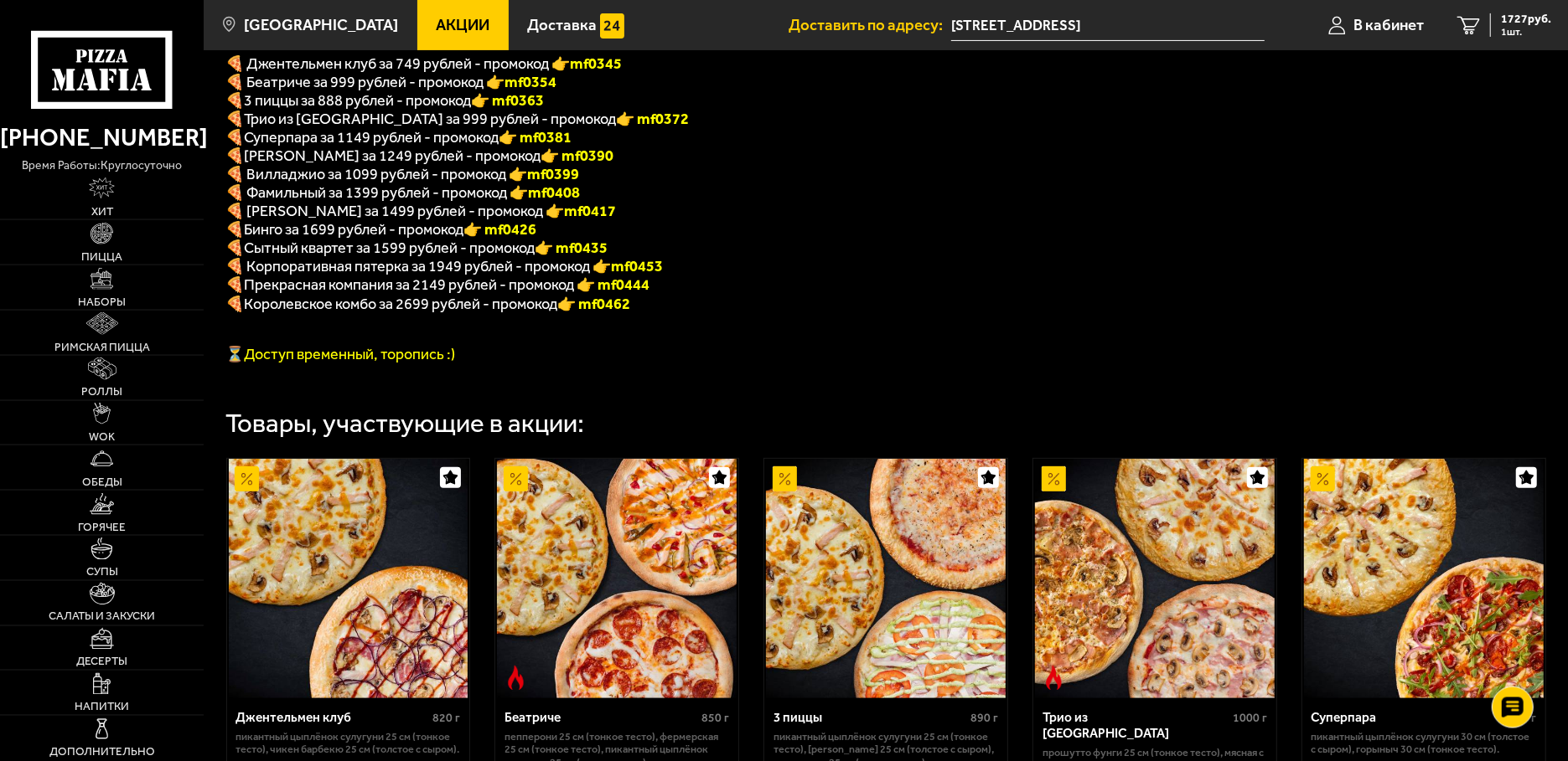
scroll to position [355, 0]
